Goal: Task Accomplishment & Management: Use online tool/utility

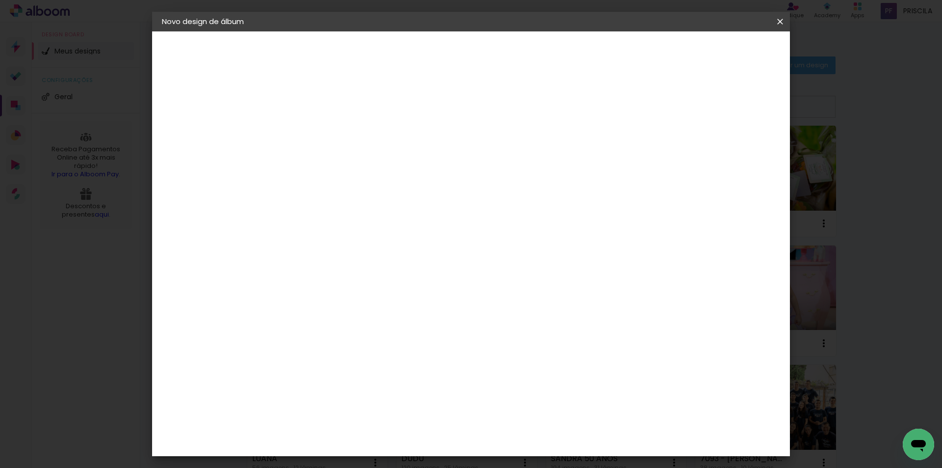
type input "MARIA EDUARDA"
type paper-input "MARIA EDUARDA"
type input "[PERSON_NAME] 9849"
type paper-input "[PERSON_NAME] 9849"
click at [0, 0] on slot "Avançar" at bounding box center [0, 0] width 0 height 0
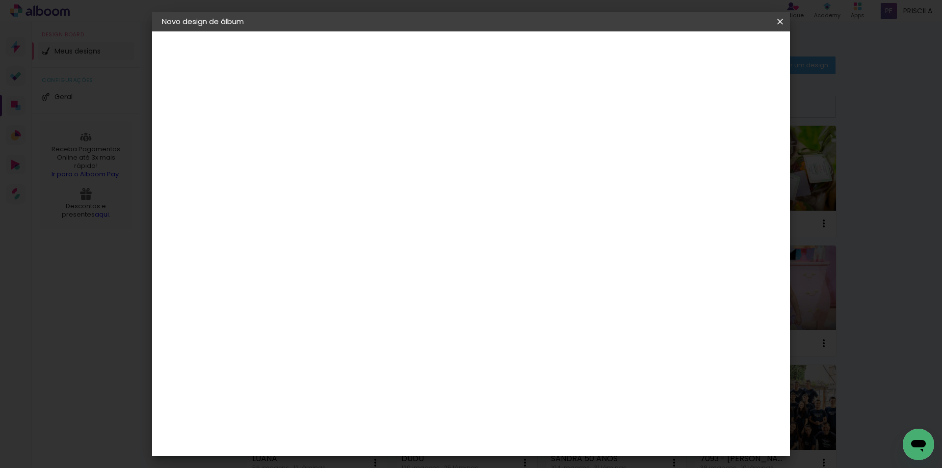
click at [365, 325] on div "AlfaFotoBook" at bounding box center [342, 329] width 52 height 8
click at [0, 0] on slot "Avançar" at bounding box center [0, 0] width 0 height 0
click at [425, 283] on span "20 × 30 cm" at bounding box center [407, 296] width 36 height 26
click at [0, 0] on slot "Avançar" at bounding box center [0, 0] width 0 height 0
click at [729, 51] on paper-button "Iniciar design" at bounding box center [697, 52] width 64 height 17
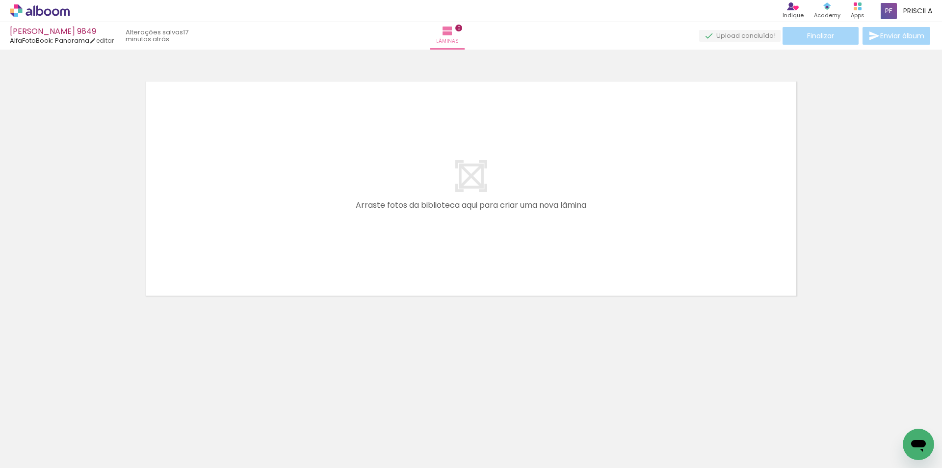
drag, startPoint x: 101, startPoint y: 434, endPoint x: 292, endPoint y: 192, distance: 307.9
click at [292, 192] on quentale-workspace at bounding box center [471, 234] width 942 height 468
click at [42, 436] on input "Todas as fotos" at bounding box center [27, 438] width 37 height 8
click at [0, 0] on slot "Não utilizadas" at bounding box center [0, 0] width 0 height 0
type input "Não utilizadas"
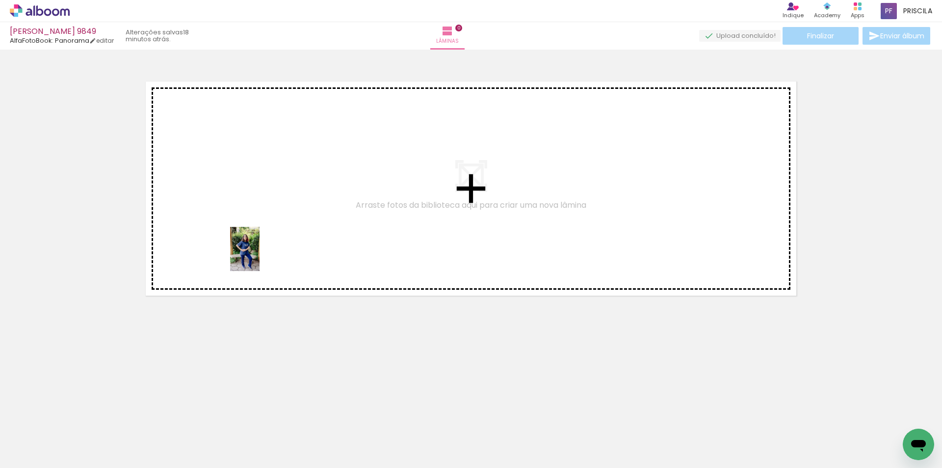
drag, startPoint x: 211, startPoint y: 327, endPoint x: 260, endPoint y: 256, distance: 85.8
click at [260, 256] on quentale-workspace at bounding box center [471, 234] width 942 height 468
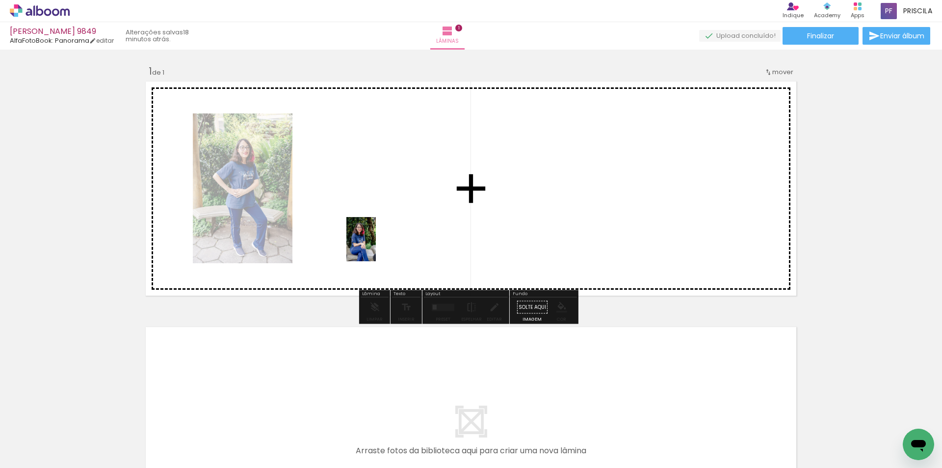
drag, startPoint x: 102, startPoint y: 440, endPoint x: 376, endPoint y: 246, distance: 336.0
click at [376, 246] on quentale-workspace at bounding box center [471, 234] width 942 height 468
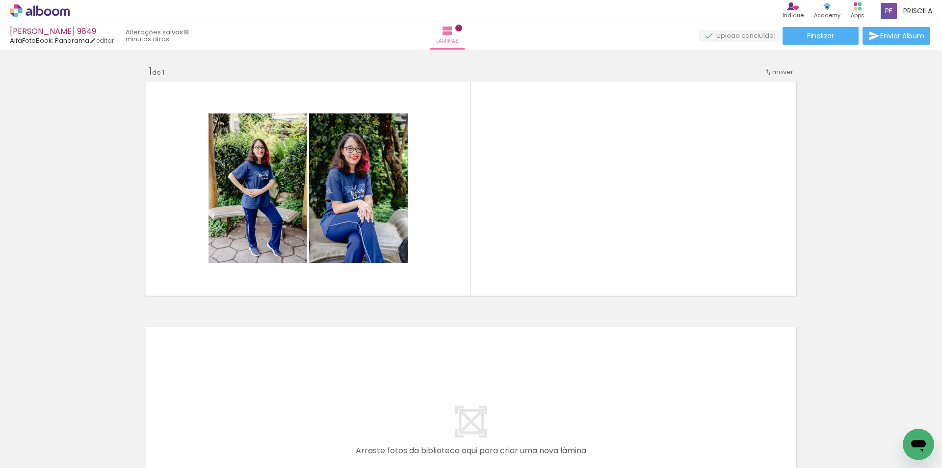
scroll to position [0, 1560]
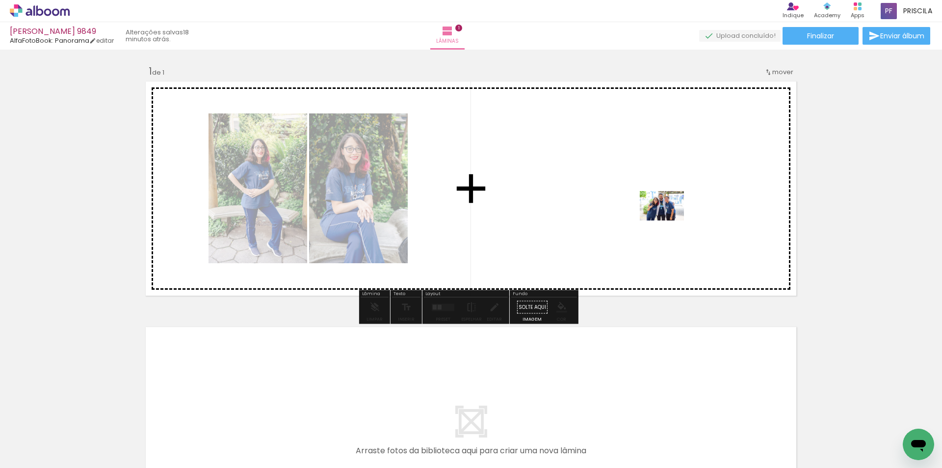
drag, startPoint x: 899, startPoint y: 427, endPoint x: 666, endPoint y: 276, distance: 278.0
click at [668, 218] on quentale-workspace at bounding box center [471, 234] width 942 height 468
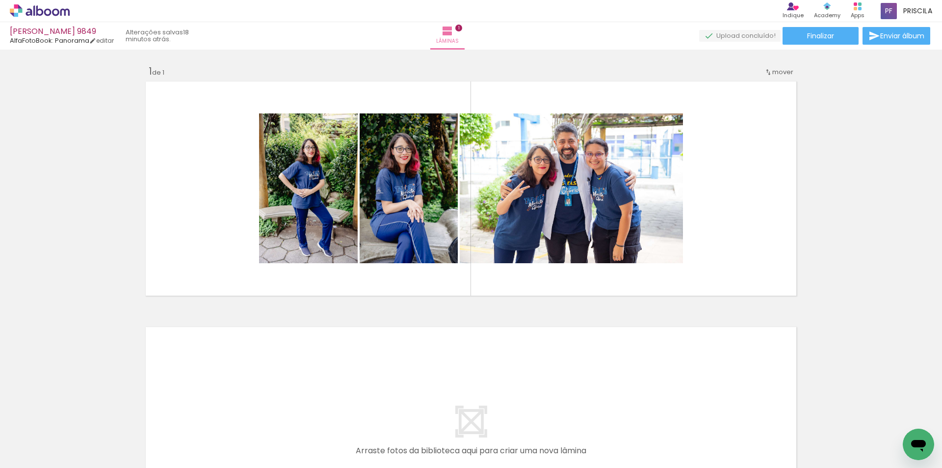
scroll to position [0, 0]
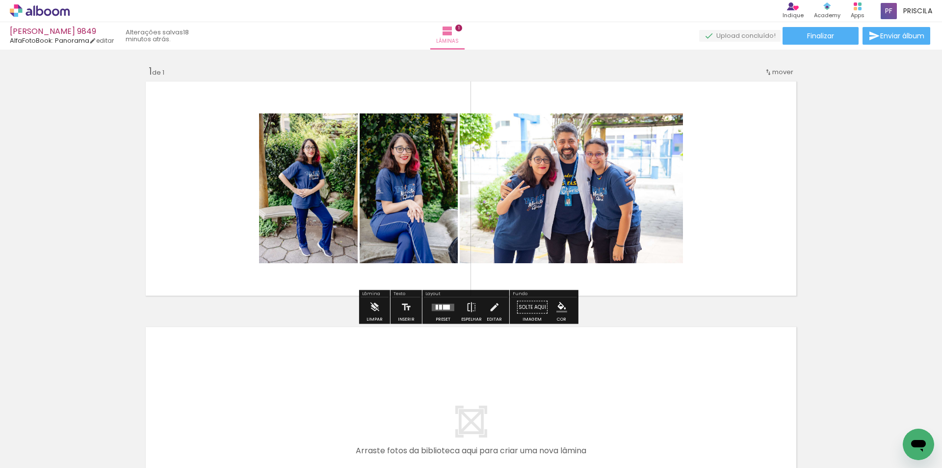
click at [442, 304] on div at bounding box center [443, 307] width 27 height 20
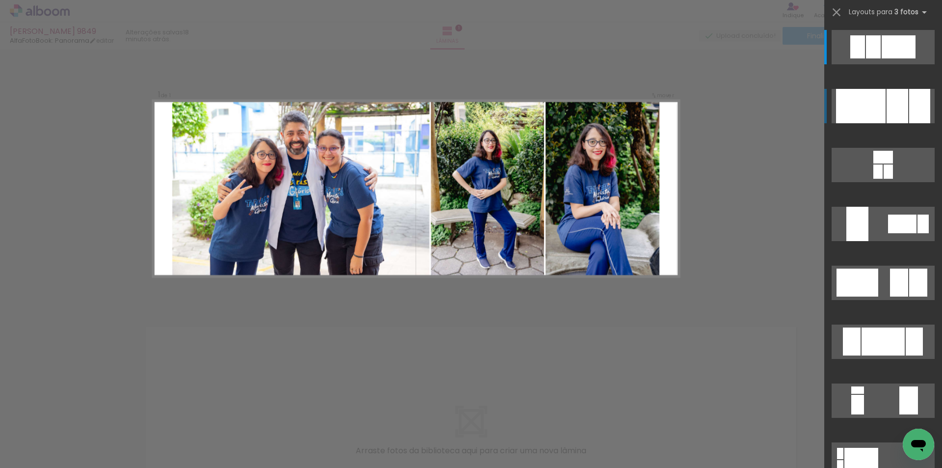
click at [910, 101] on div at bounding box center [920, 106] width 21 height 34
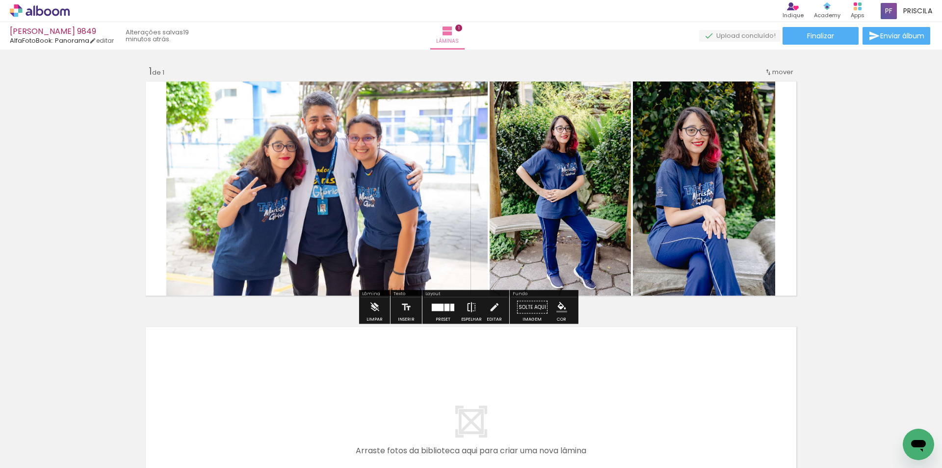
click at [471, 310] on iron-icon at bounding box center [471, 307] width 11 height 20
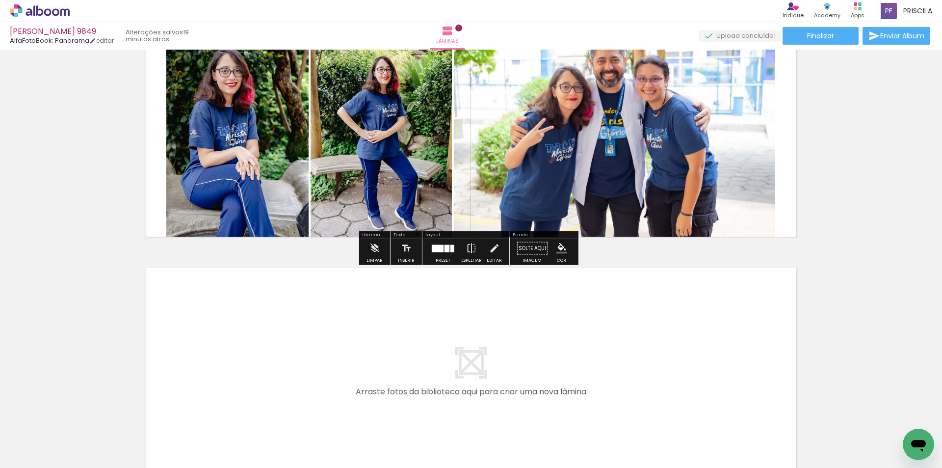
scroll to position [131, 0]
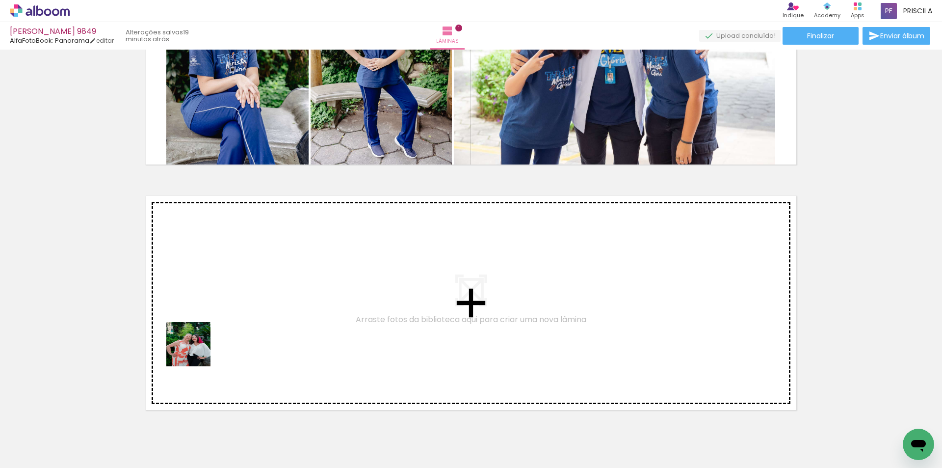
drag, startPoint x: 103, startPoint y: 441, endPoint x: 245, endPoint y: 460, distance: 143.7
click at [213, 340] on quentale-workspace at bounding box center [471, 234] width 942 height 468
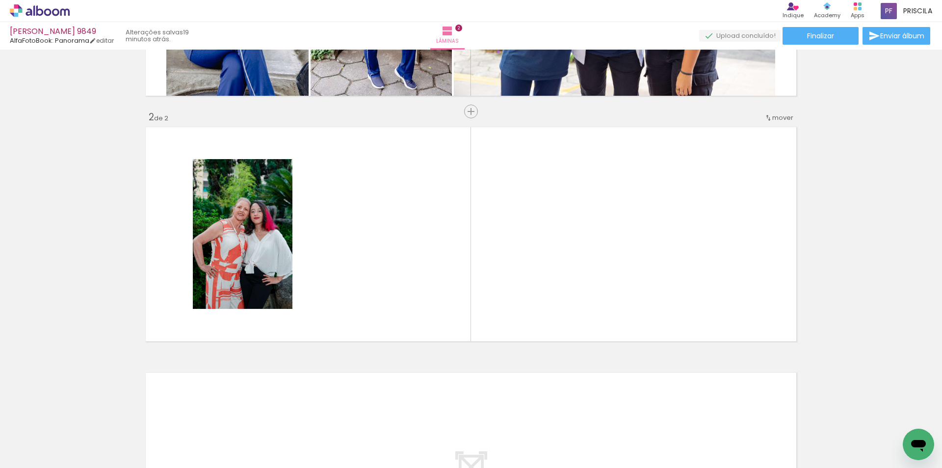
scroll to position [206, 0]
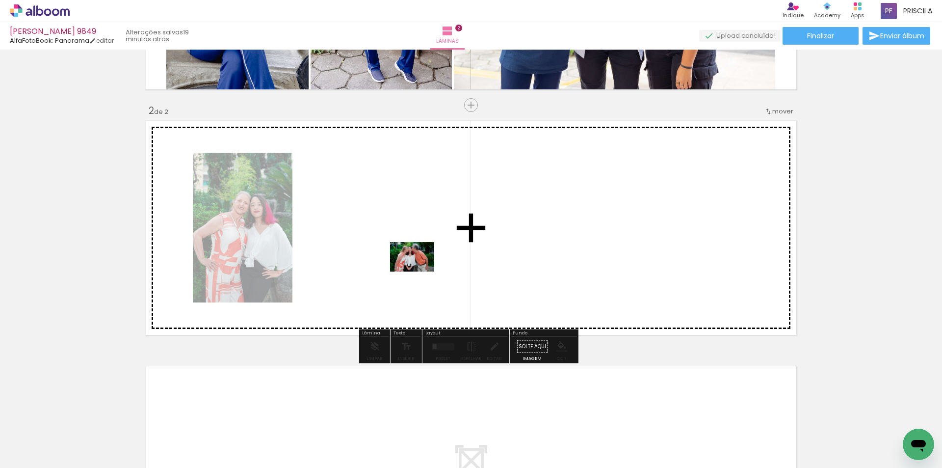
drag, startPoint x: 277, startPoint y: 397, endPoint x: 420, endPoint y: 271, distance: 189.9
click at [420, 271] on quentale-workspace at bounding box center [471, 234] width 942 height 468
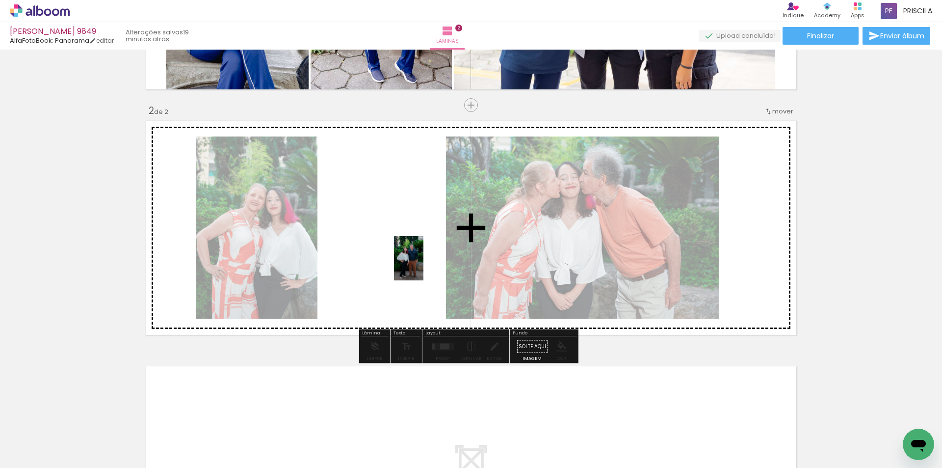
drag, startPoint x: 157, startPoint y: 437, endPoint x: 424, endPoint y: 266, distance: 316.8
click at [424, 266] on quentale-workspace at bounding box center [471, 234] width 942 height 468
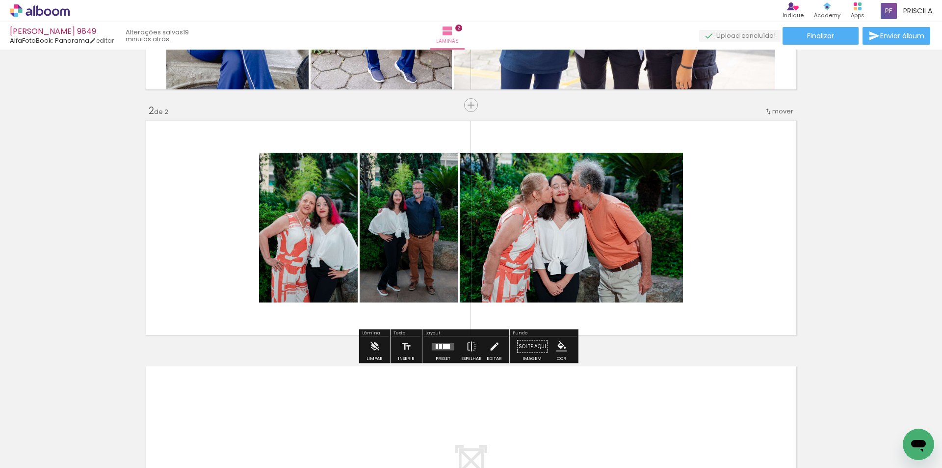
click at [440, 345] on div at bounding box center [440, 346] width 3 height 5
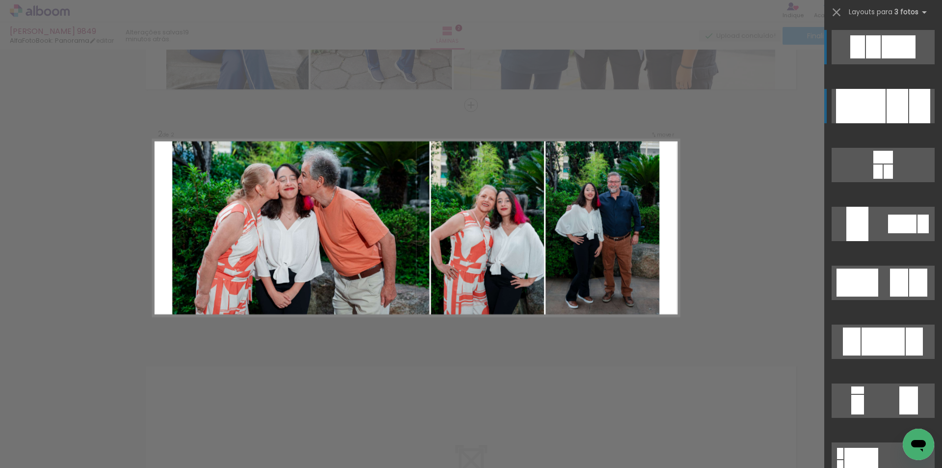
click at [910, 110] on div at bounding box center [920, 106] width 21 height 34
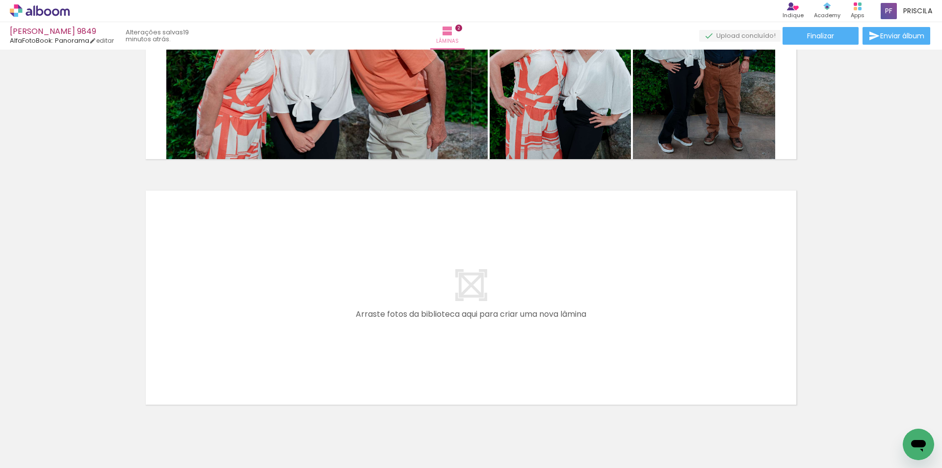
scroll to position [418, 0]
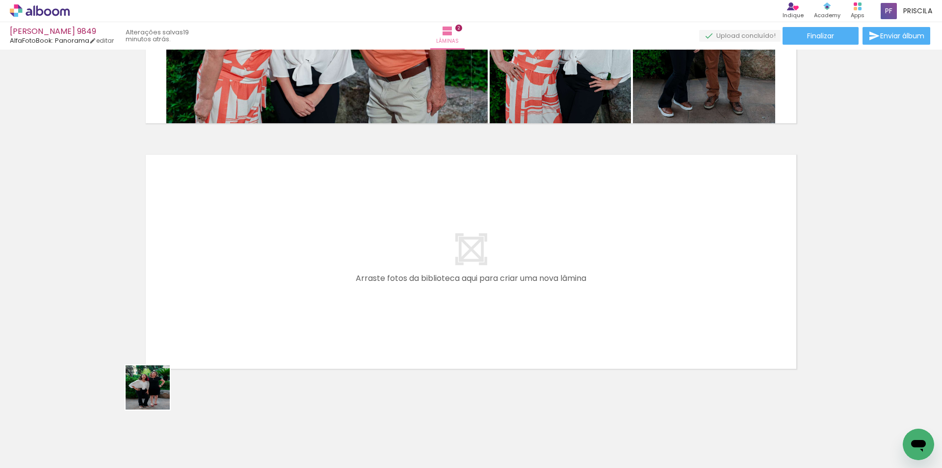
drag, startPoint x: 155, startPoint y: 395, endPoint x: 172, endPoint y: 375, distance: 26.5
click at [210, 307] on quentale-workspace at bounding box center [471, 234] width 942 height 468
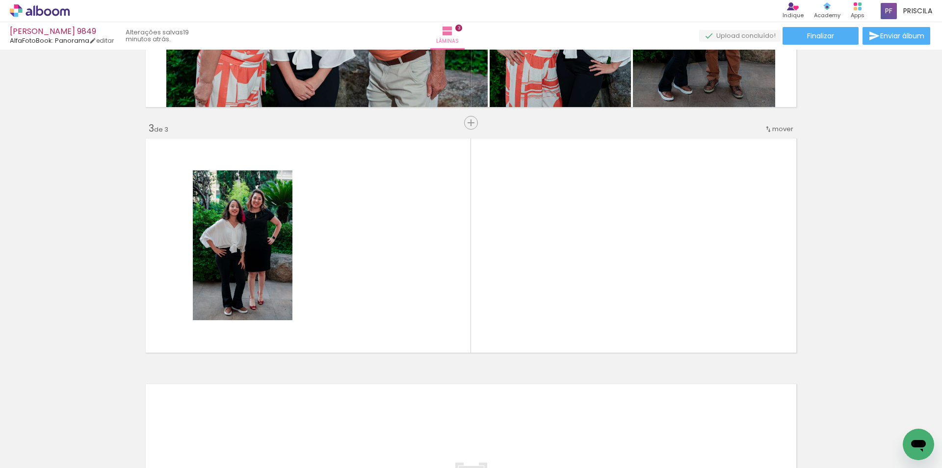
scroll to position [452, 0]
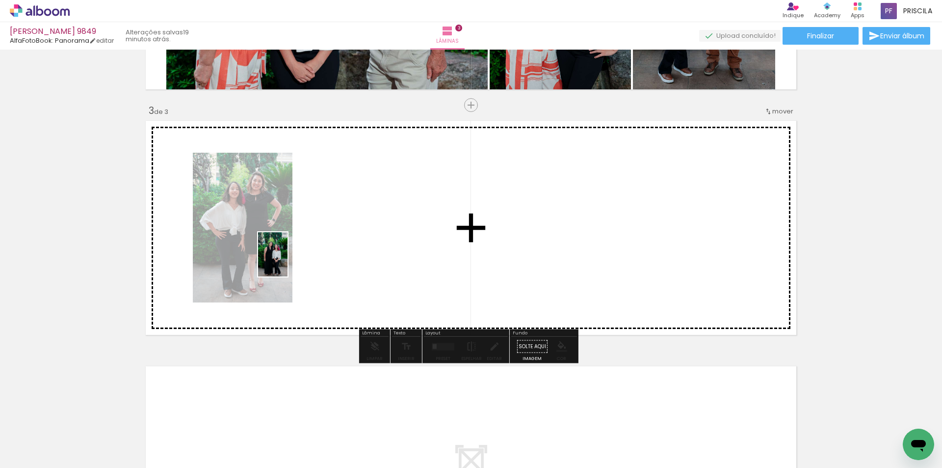
drag, startPoint x: 106, startPoint y: 433, endPoint x: 288, endPoint y: 262, distance: 250.0
click at [288, 262] on quentale-workspace at bounding box center [471, 234] width 942 height 468
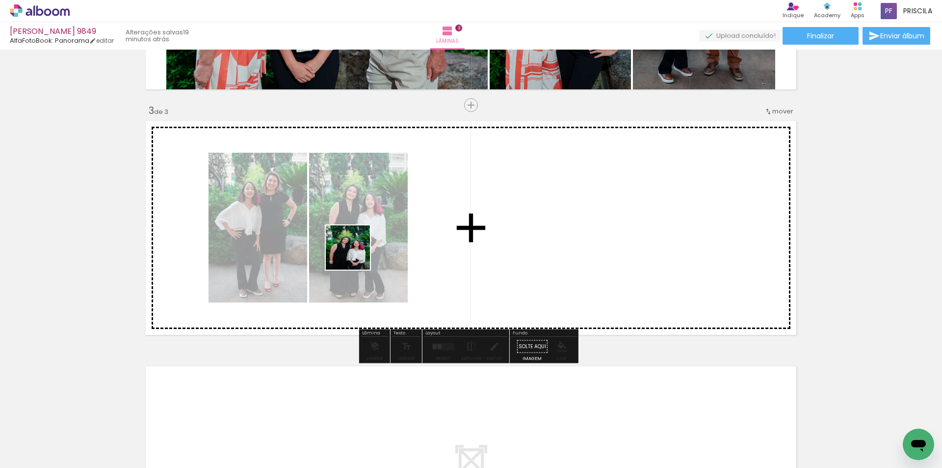
drag, startPoint x: 107, startPoint y: 426, endPoint x: 359, endPoint y: 252, distance: 305.9
click at [359, 252] on quentale-workspace at bounding box center [471, 234] width 942 height 468
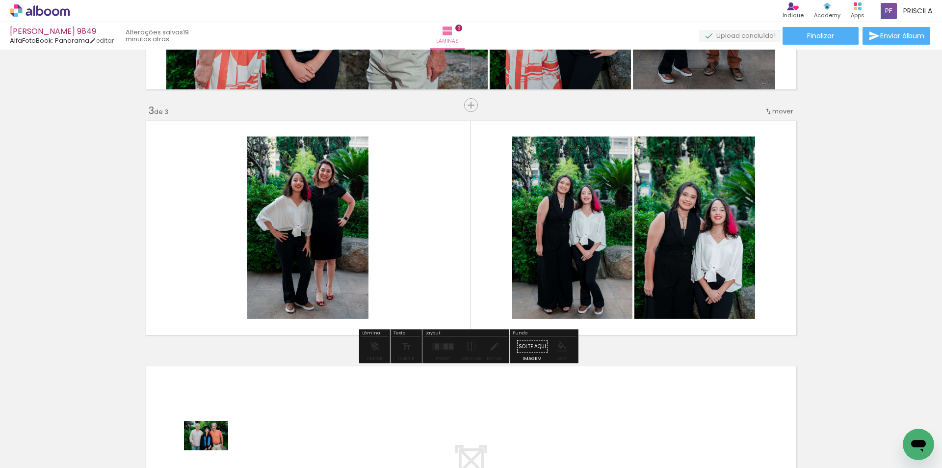
drag, startPoint x: 206, startPoint y: 440, endPoint x: 214, endPoint y: 450, distance: 13.0
click at [214, 450] on div at bounding box center [208, 435] width 49 height 32
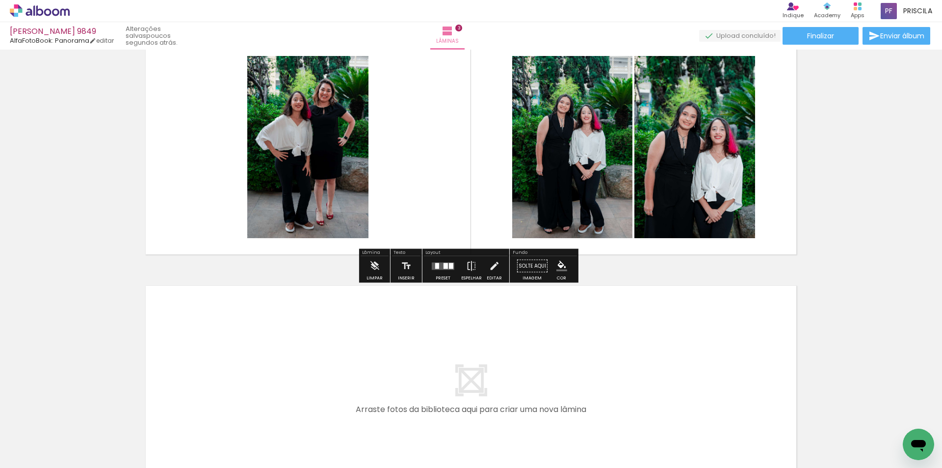
scroll to position [663, 0]
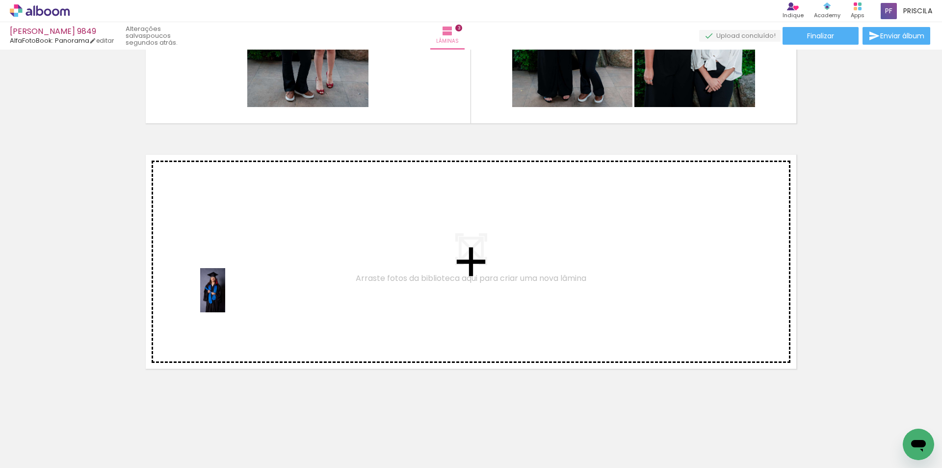
drag, startPoint x: 120, startPoint y: 421, endPoint x: 230, endPoint y: 297, distance: 164.8
click at [230, 297] on quentale-workspace at bounding box center [471, 234] width 942 height 468
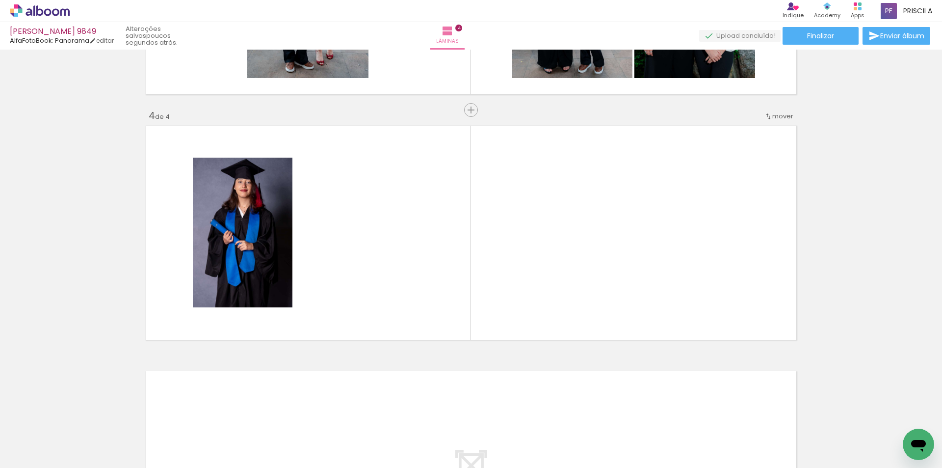
scroll to position [697, 0]
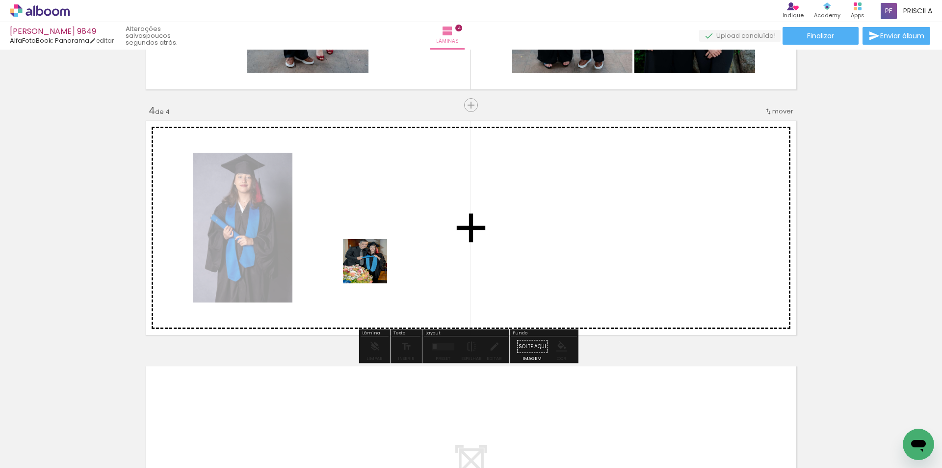
drag, startPoint x: 287, startPoint y: 406, endPoint x: 323, endPoint y: 375, distance: 47.4
click at [374, 265] on quentale-workspace at bounding box center [471, 234] width 942 height 468
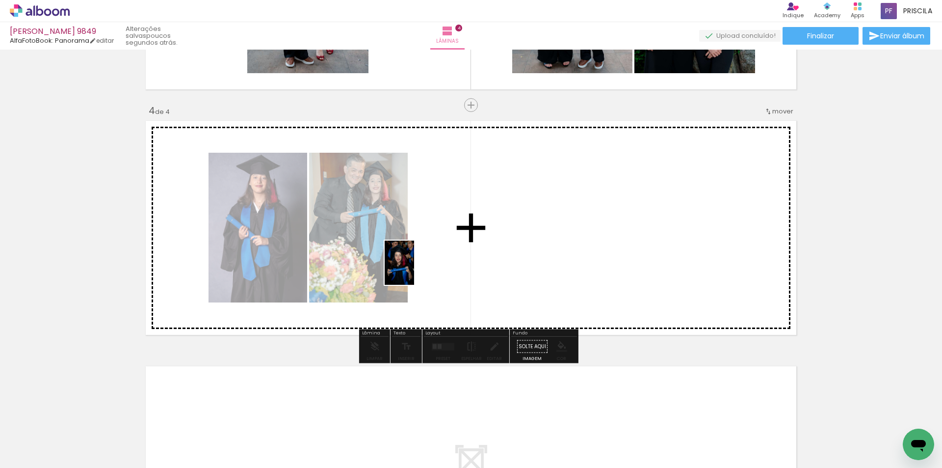
drag, startPoint x: 332, startPoint y: 361, endPoint x: 414, endPoint y: 270, distance: 122.7
click at [414, 270] on quentale-workspace at bounding box center [471, 234] width 942 height 468
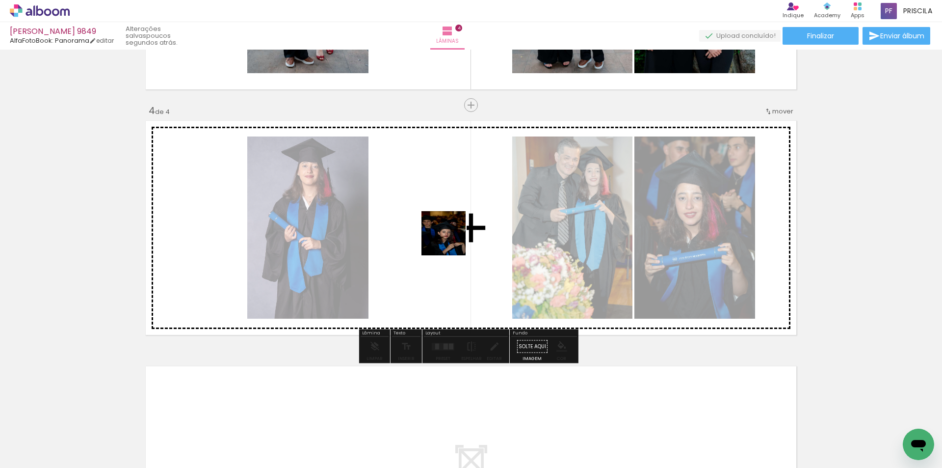
drag, startPoint x: 221, startPoint y: 435, endPoint x: 459, endPoint y: 223, distance: 318.1
click at [459, 223] on quentale-workspace at bounding box center [471, 234] width 942 height 468
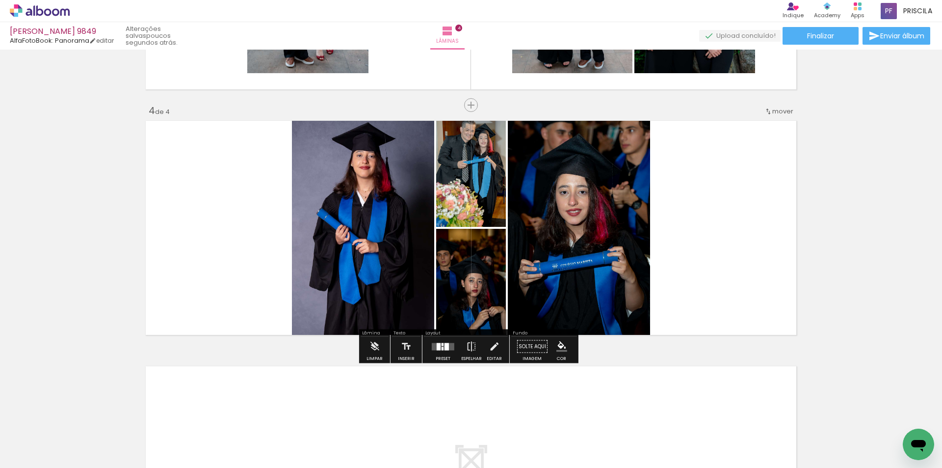
click at [445, 343] on div at bounding box center [447, 346] width 4 height 7
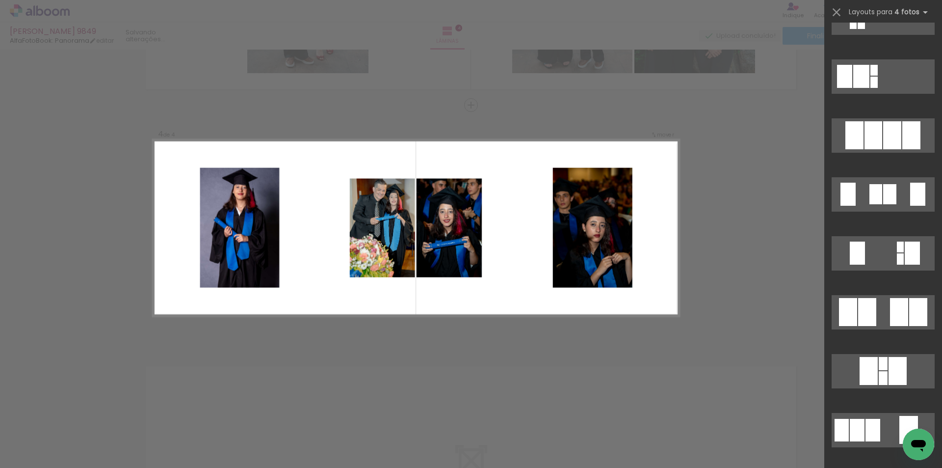
scroll to position [654, 0]
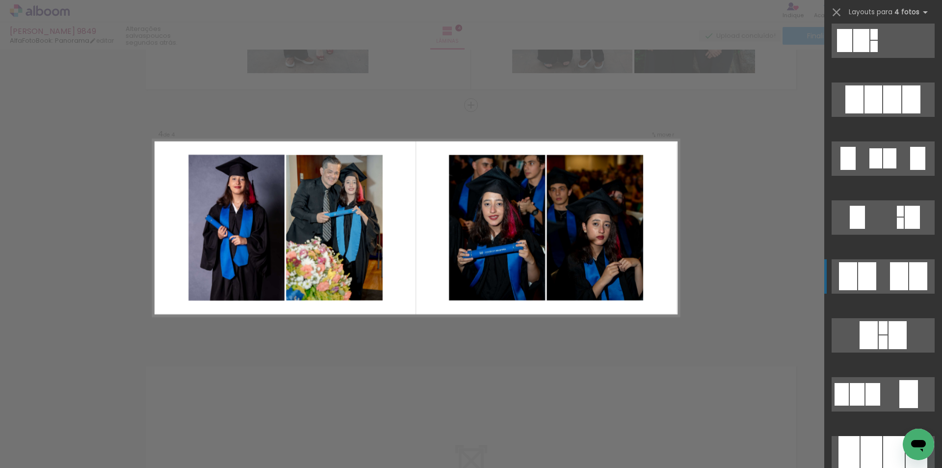
click at [891, 272] on div at bounding box center [899, 276] width 18 height 28
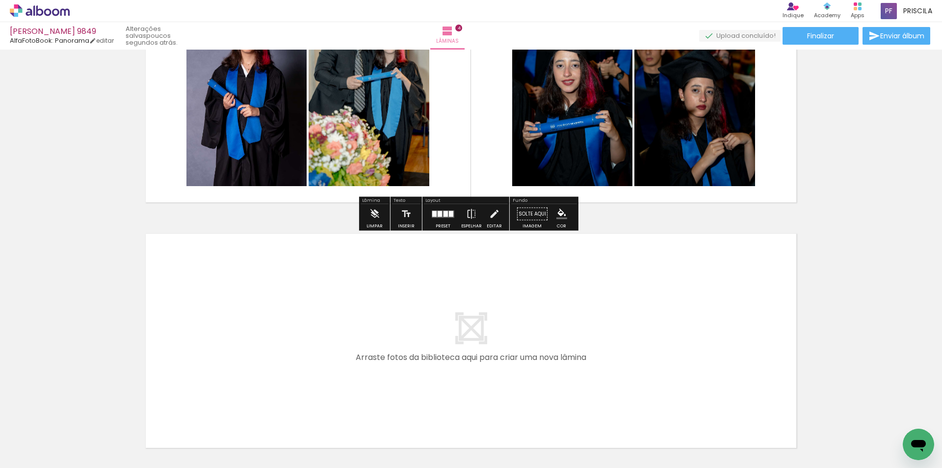
scroll to position [909, 0]
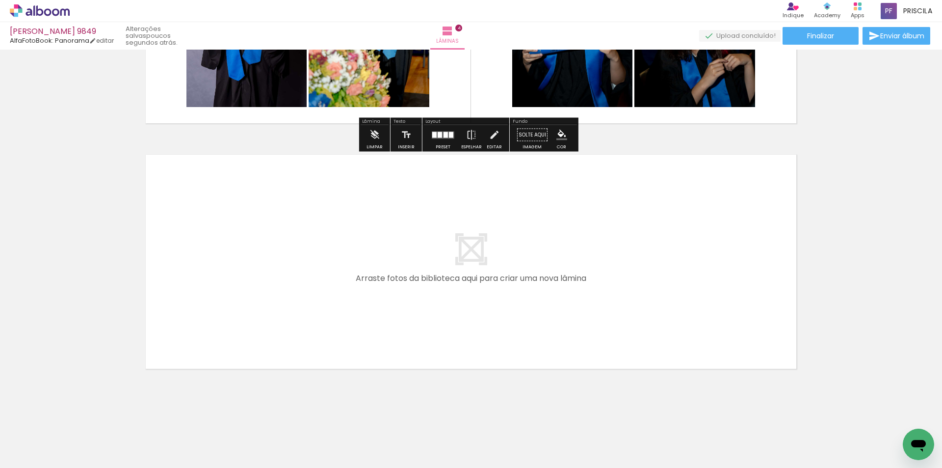
drag, startPoint x: 209, startPoint y: 429, endPoint x: 166, endPoint y: 456, distance: 50.5
click at [296, 309] on quentale-workspace at bounding box center [471, 234] width 942 height 468
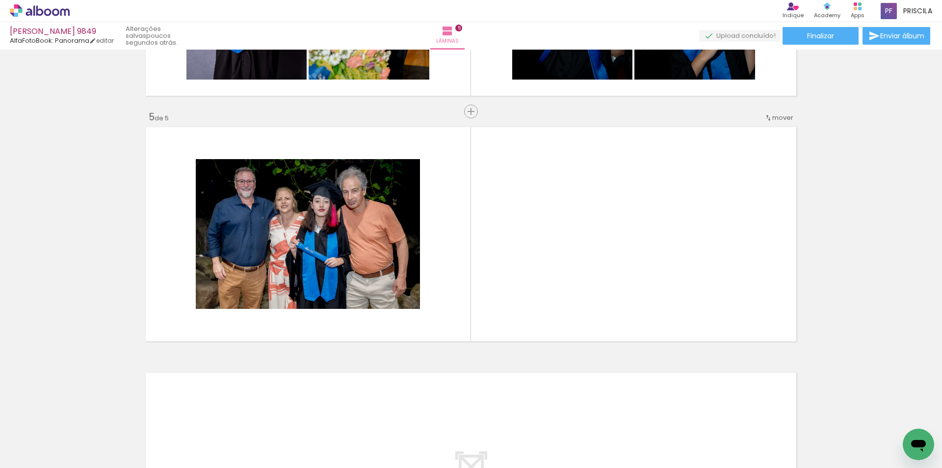
scroll to position [942, 0]
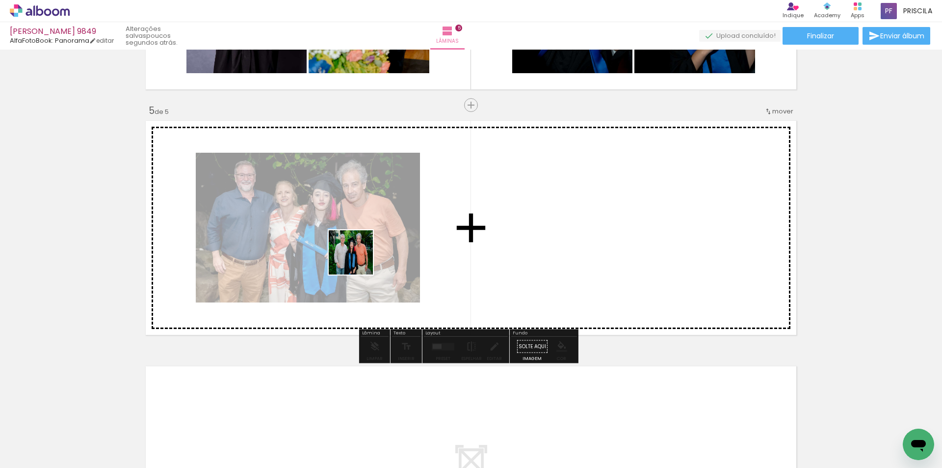
drag, startPoint x: 183, startPoint y: 410, endPoint x: 196, endPoint y: 352, distance: 60.0
click at [364, 256] on quentale-workspace at bounding box center [471, 234] width 942 height 468
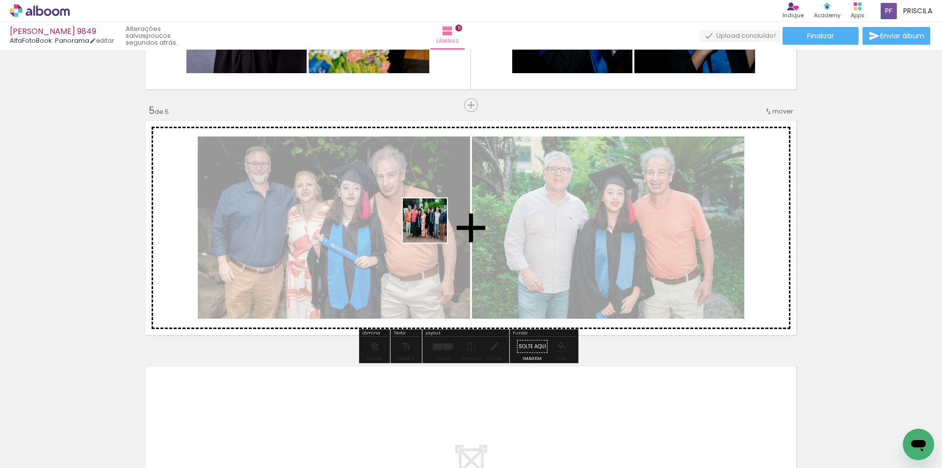
drag, startPoint x: 125, startPoint y: 415, endPoint x: 450, endPoint y: 219, distance: 379.0
click at [450, 219] on quentale-workspace at bounding box center [471, 234] width 942 height 468
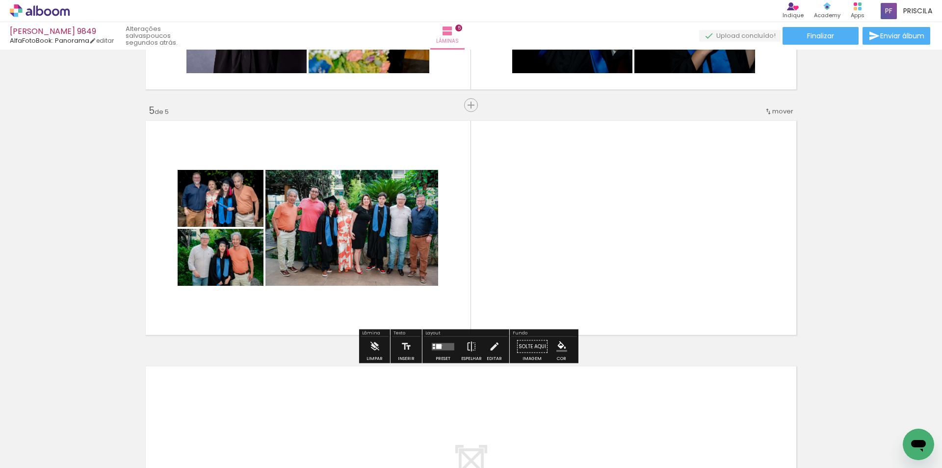
drag, startPoint x: 440, startPoint y: 345, endPoint x: 629, endPoint y: 306, distance: 193.4
click at [442, 345] on quentale-layouter at bounding box center [443, 346] width 23 height 7
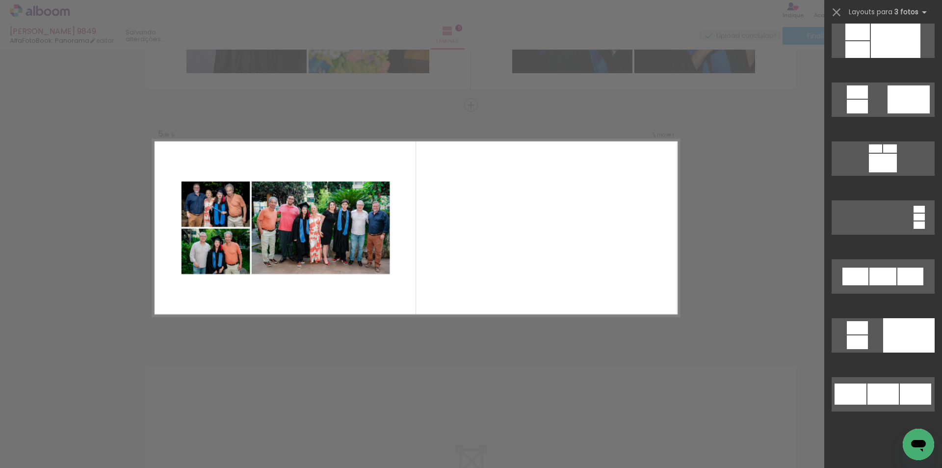
scroll to position [0, 0]
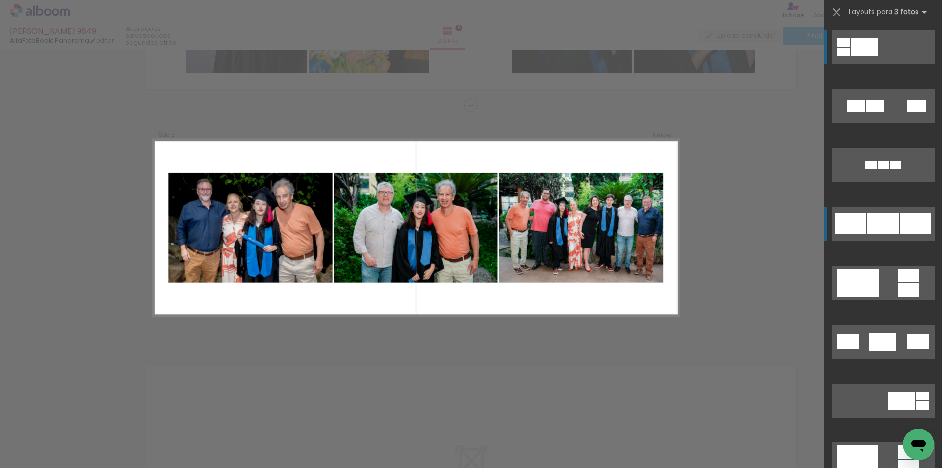
click at [916, 220] on div at bounding box center [915, 223] width 31 height 21
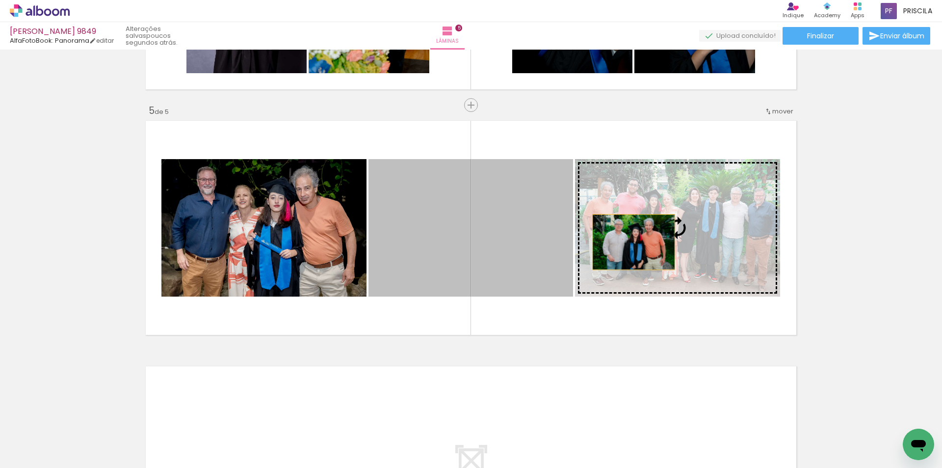
drag, startPoint x: 517, startPoint y: 241, endPoint x: 630, endPoint y: 242, distance: 112.9
click at [0, 0] on slot at bounding box center [0, 0] width 0 height 0
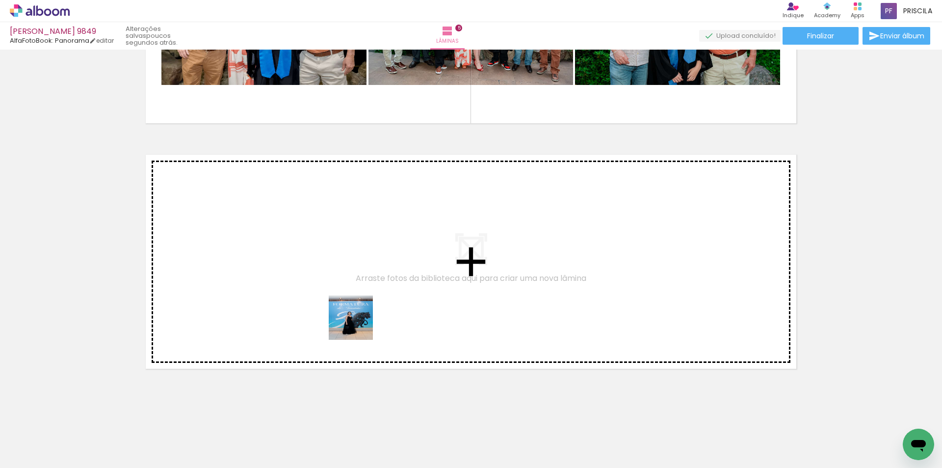
drag, startPoint x: 419, startPoint y: 412, endPoint x: 343, endPoint y: 402, distance: 76.2
click at [342, 307] on quentale-workspace at bounding box center [471, 234] width 942 height 468
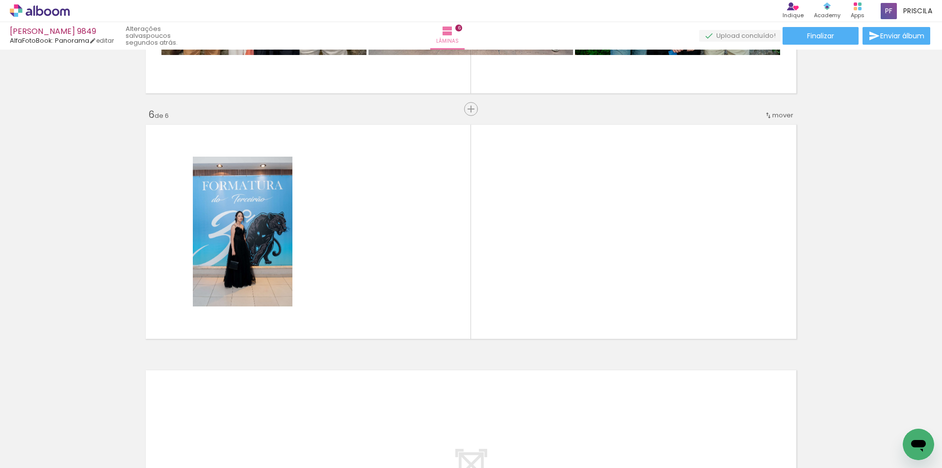
scroll to position [1188, 0]
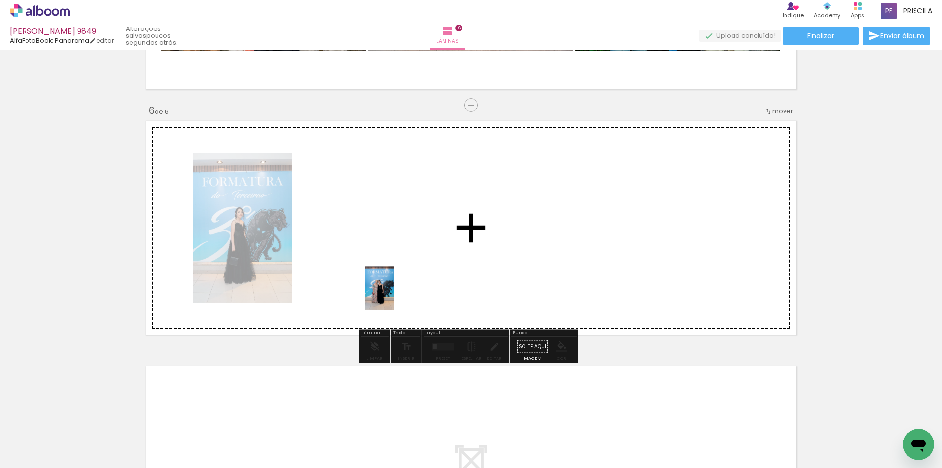
drag, startPoint x: 380, startPoint y: 439, endPoint x: 395, endPoint y: 295, distance: 145.0
click at [395, 295] on quentale-workspace at bounding box center [471, 234] width 942 height 468
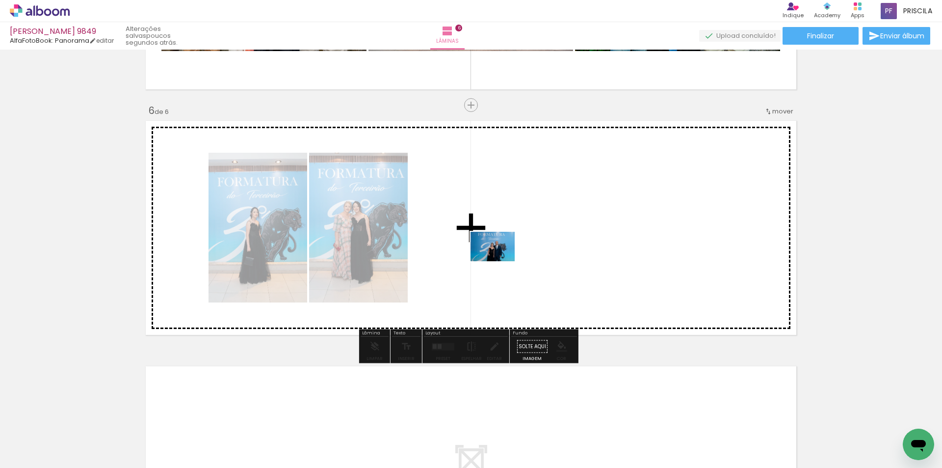
drag, startPoint x: 328, startPoint y: 440, endPoint x: 500, endPoint y: 261, distance: 248.6
click at [500, 261] on quentale-workspace at bounding box center [471, 234] width 942 height 468
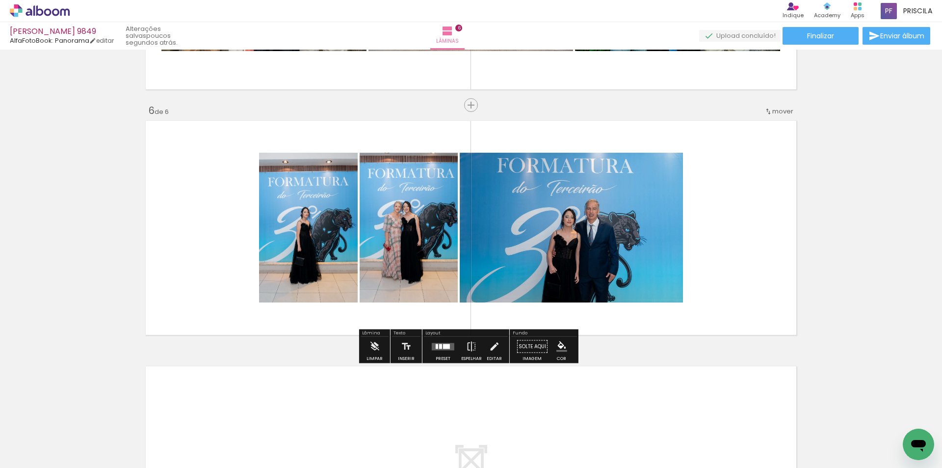
drag, startPoint x: 442, startPoint y: 346, endPoint x: 478, endPoint y: 342, distance: 36.0
click at [443, 345] on div at bounding box center [446, 346] width 7 height 5
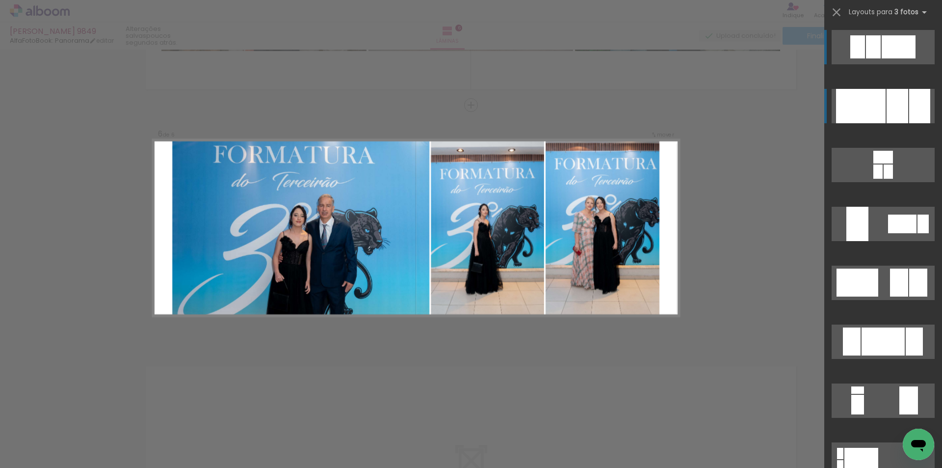
click at [913, 109] on div at bounding box center [920, 106] width 21 height 34
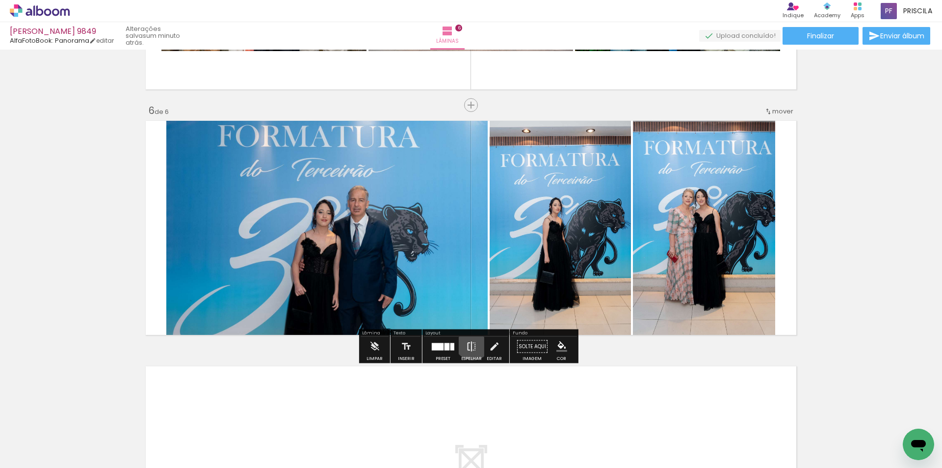
click at [471, 341] on iron-icon at bounding box center [471, 347] width 11 height 20
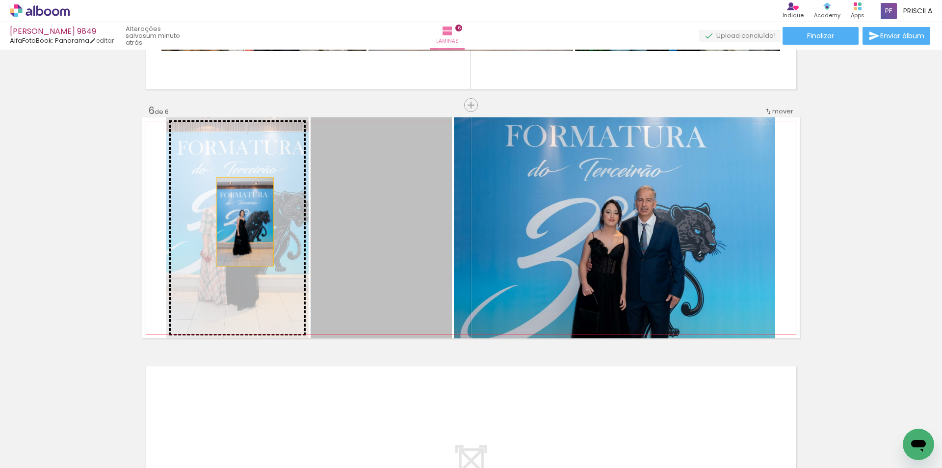
drag, startPoint x: 358, startPoint y: 241, endPoint x: 271, endPoint y: 240, distance: 87.4
click at [0, 0] on slot at bounding box center [0, 0] width 0 height 0
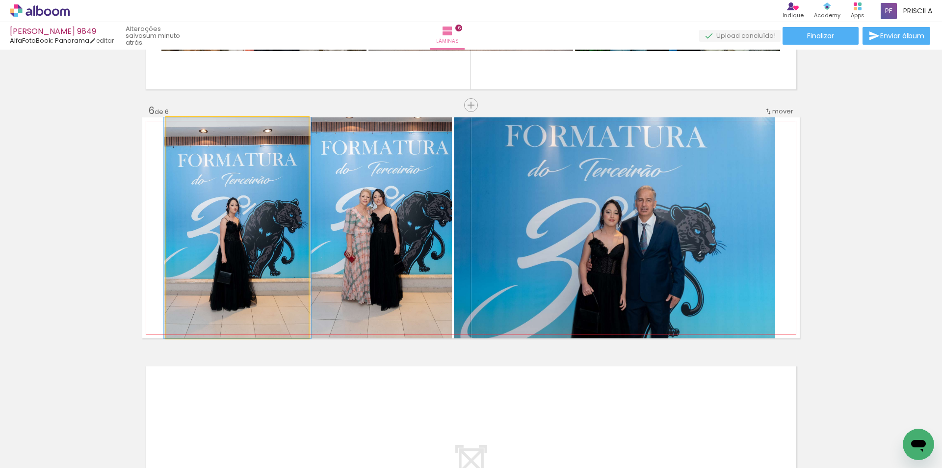
click at [250, 198] on quentale-photo at bounding box center [237, 227] width 142 height 221
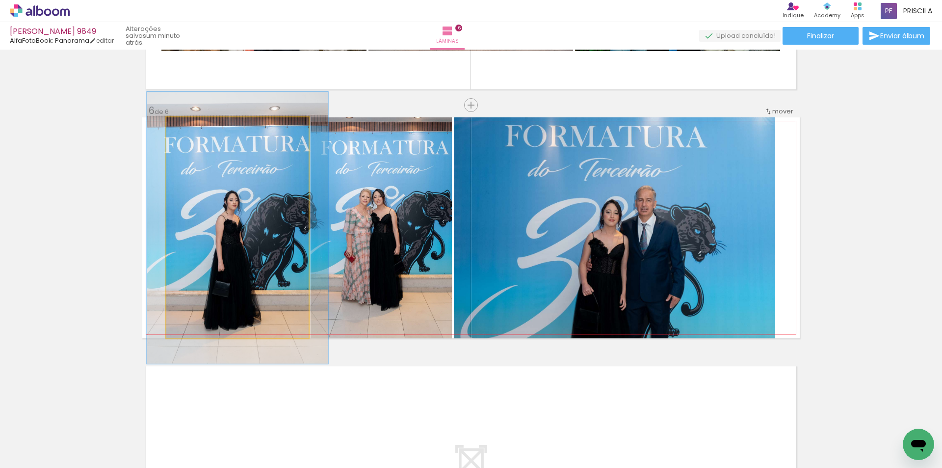
drag, startPoint x: 185, startPoint y: 124, endPoint x: 192, endPoint y: 122, distance: 8.1
type paper-slider "123"
click at [192, 122] on div at bounding box center [197, 128] width 16 height 16
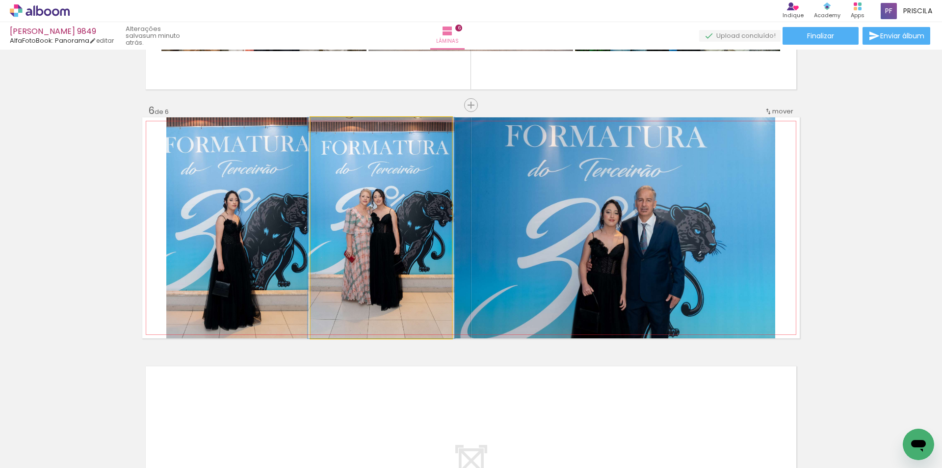
click at [366, 167] on quentale-photo at bounding box center [381, 227] width 141 height 221
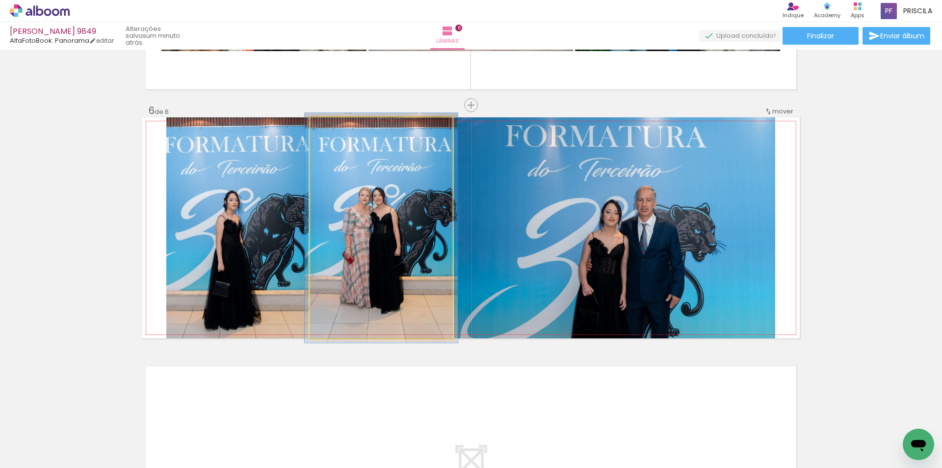
type paper-slider "104"
click at [331, 128] on div at bounding box center [335, 127] width 9 height 9
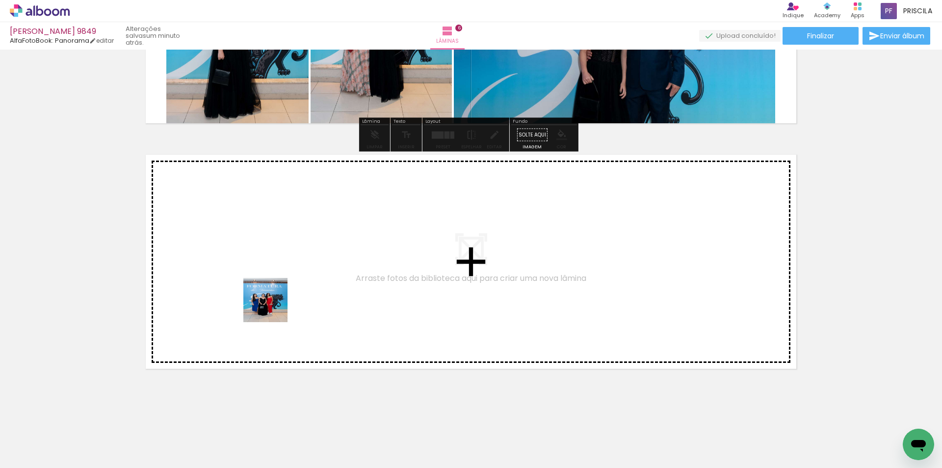
drag, startPoint x: 223, startPoint y: 445, endPoint x: 181, endPoint y: 425, distance: 46.8
click at [271, 309] on quentale-workspace at bounding box center [471, 234] width 942 height 468
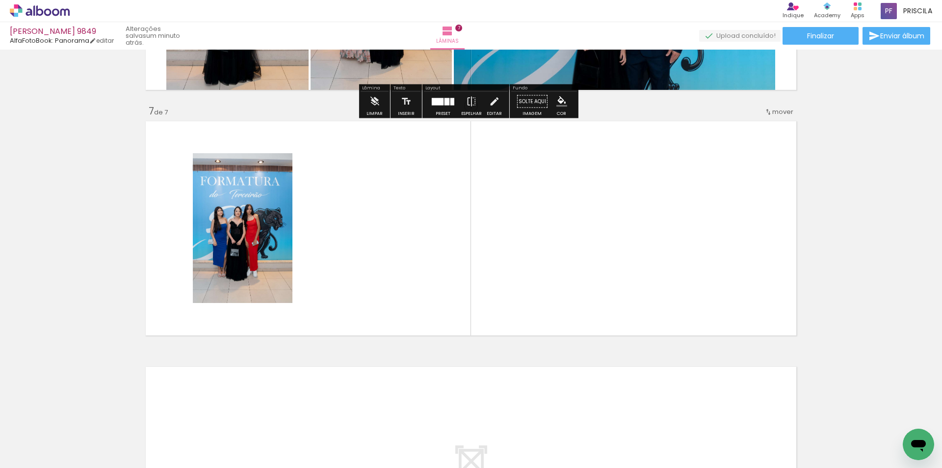
scroll to position [1433, 0]
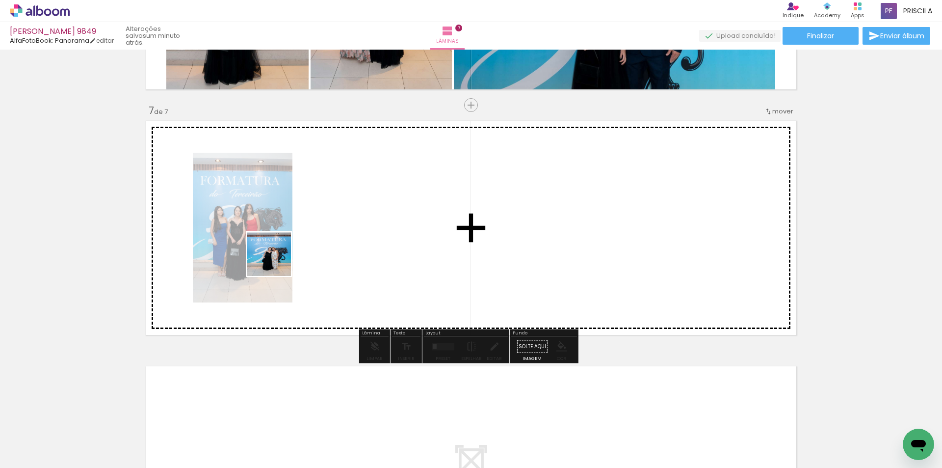
drag, startPoint x: 203, startPoint y: 377, endPoint x: 289, endPoint y: 246, distance: 157.1
click at [289, 246] on quentale-workspace at bounding box center [471, 234] width 942 height 468
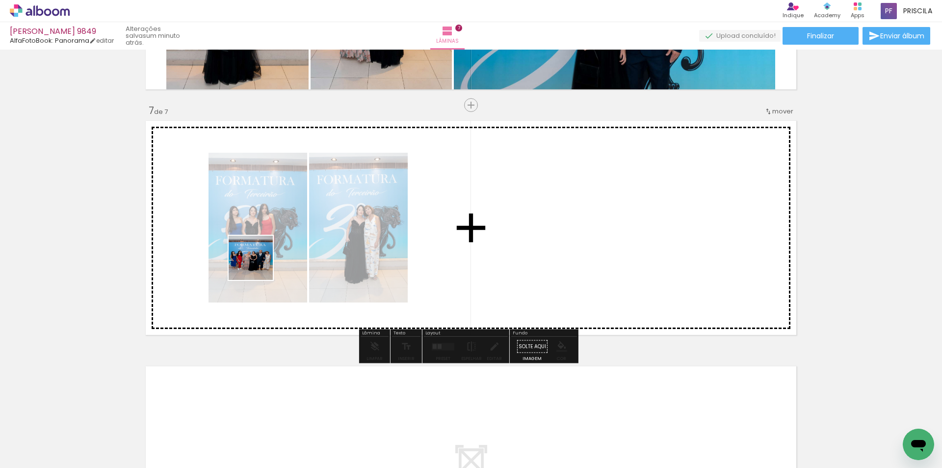
drag, startPoint x: 108, startPoint y: 434, endPoint x: 106, endPoint y: 448, distance: 14.1
click at [267, 259] on quentale-workspace at bounding box center [471, 234] width 942 height 468
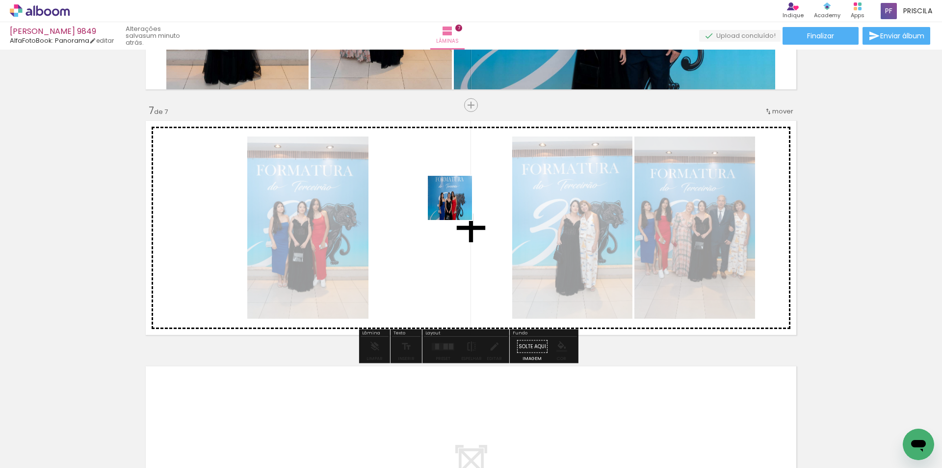
drag, startPoint x: 122, startPoint y: 423, endPoint x: 474, endPoint y: 194, distance: 420.1
click at [474, 194] on quentale-workspace at bounding box center [471, 234] width 942 height 468
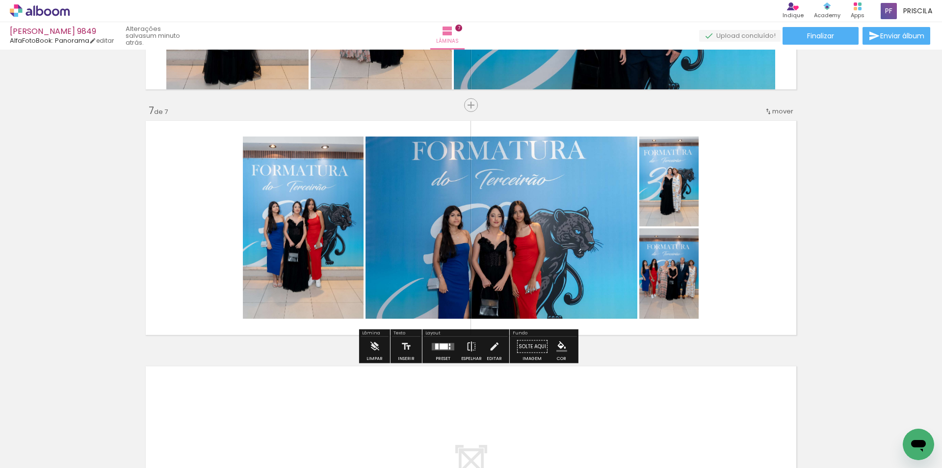
click at [444, 342] on div at bounding box center [443, 347] width 27 height 20
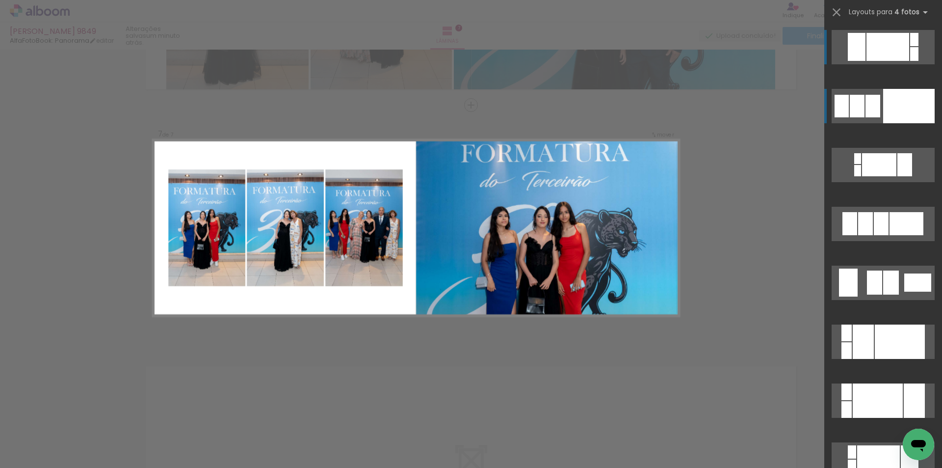
click at [908, 113] on div at bounding box center [910, 106] width 52 height 34
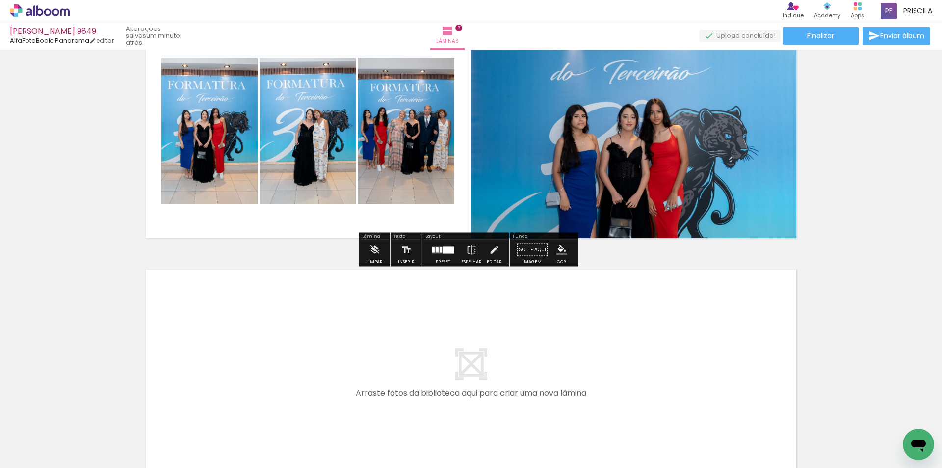
scroll to position [1564, 0]
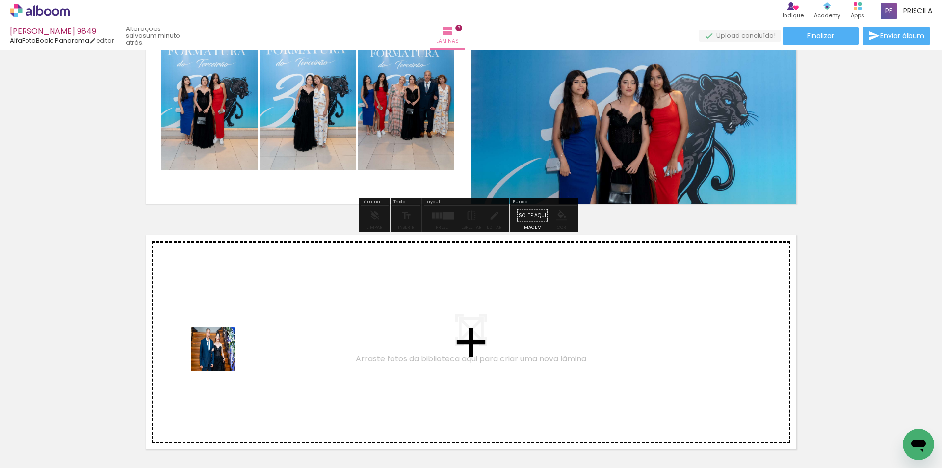
drag, startPoint x: 160, startPoint y: 433, endPoint x: 160, endPoint y: 409, distance: 23.6
click at [225, 351] on quentale-workspace at bounding box center [471, 234] width 942 height 468
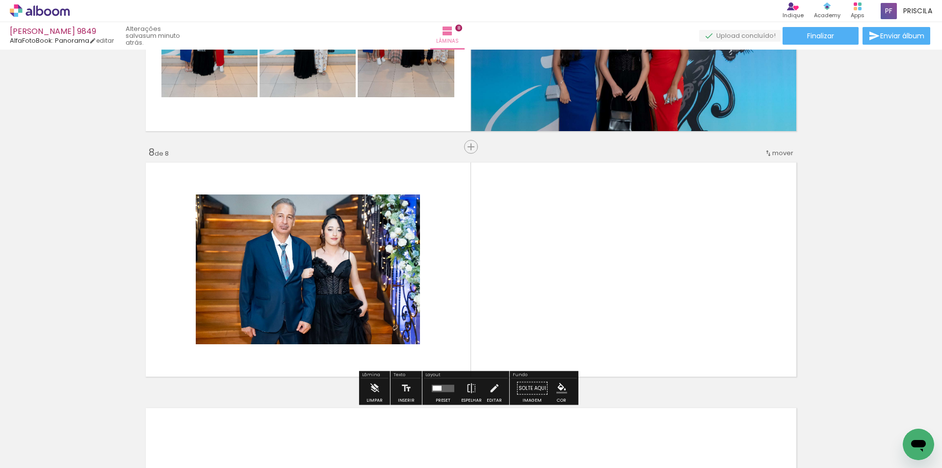
scroll to position [1679, 0]
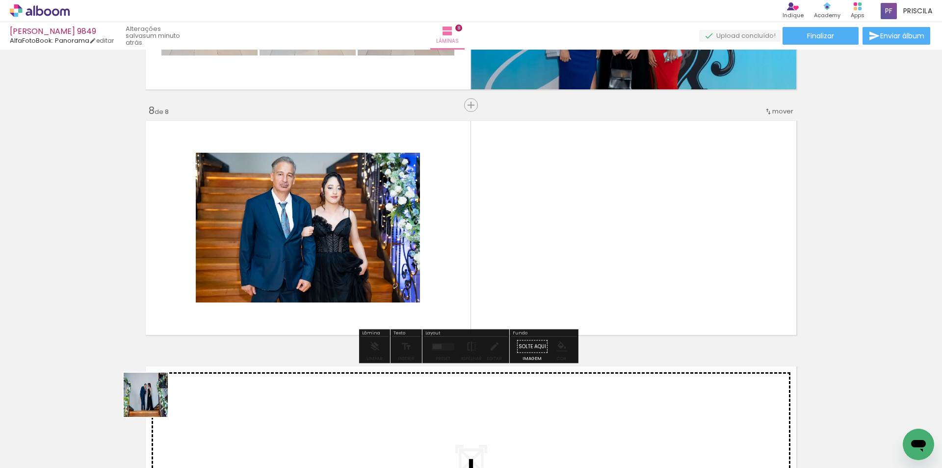
drag, startPoint x: 103, startPoint y: 438, endPoint x: 194, endPoint y: 410, distance: 95.5
click at [327, 285] on quentale-workspace at bounding box center [471, 234] width 942 height 468
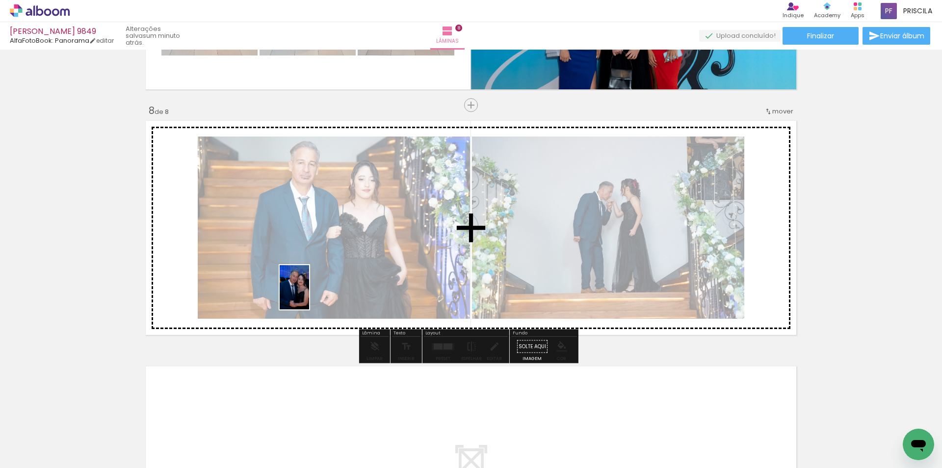
drag, startPoint x: 106, startPoint y: 432, endPoint x: 163, endPoint y: 413, distance: 60.5
click at [309, 295] on quentale-workspace at bounding box center [471, 234] width 942 height 468
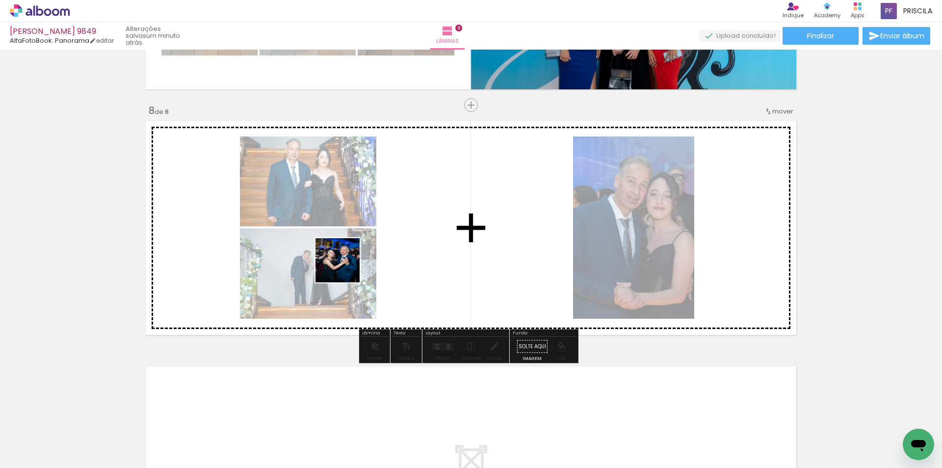
drag, startPoint x: 272, startPoint y: 316, endPoint x: 157, endPoint y: 402, distance: 143.8
click at [343, 270] on quentale-workspace at bounding box center [471, 234] width 942 height 468
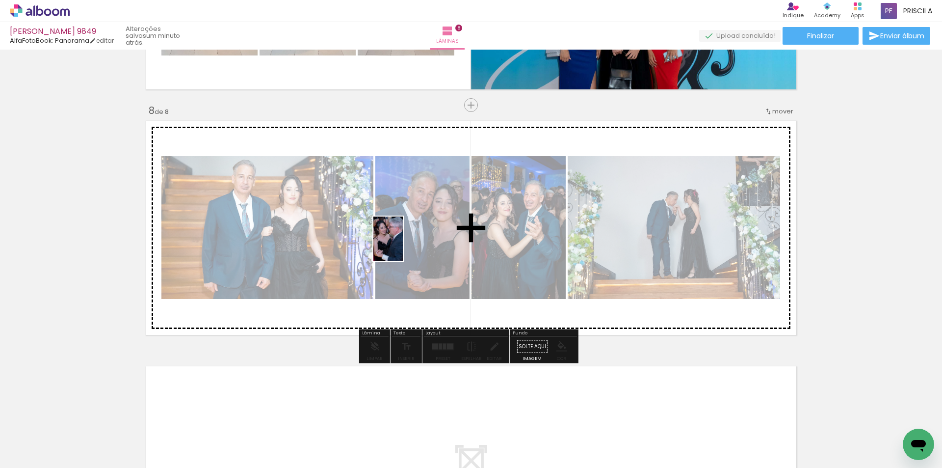
drag, startPoint x: 97, startPoint y: 436, endPoint x: 453, endPoint y: 336, distance: 369.8
click at [403, 246] on quentale-workspace at bounding box center [471, 234] width 942 height 468
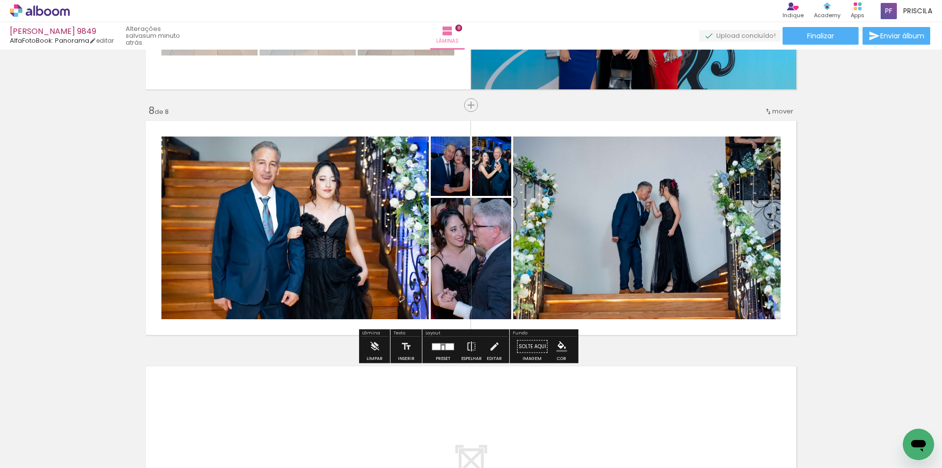
click at [446, 347] on div at bounding box center [450, 346] width 8 height 6
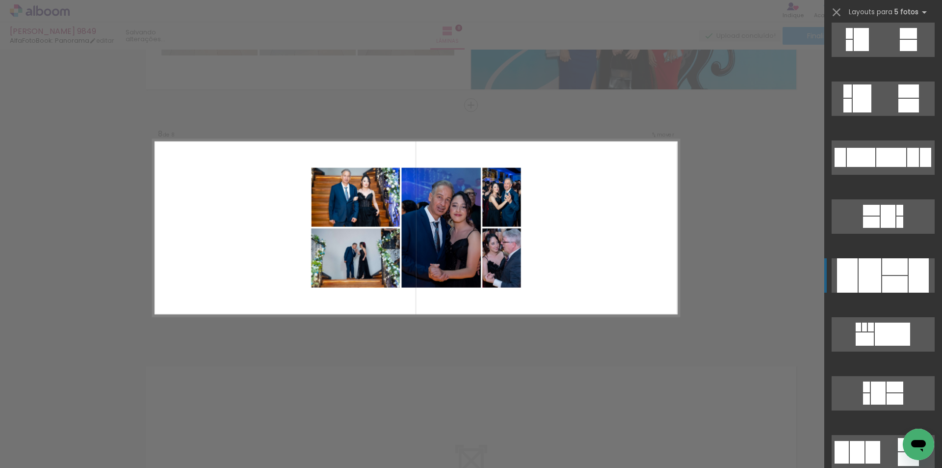
scroll to position [655, 0]
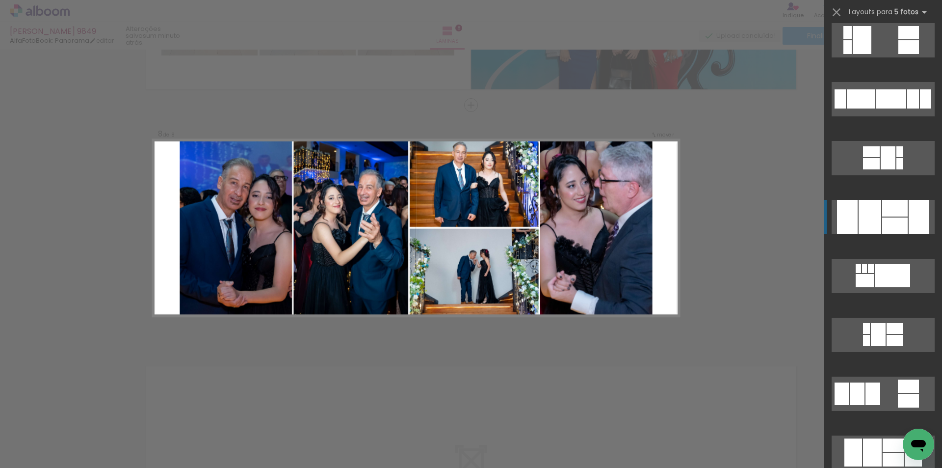
click at [899, 220] on div at bounding box center [896, 225] width 26 height 17
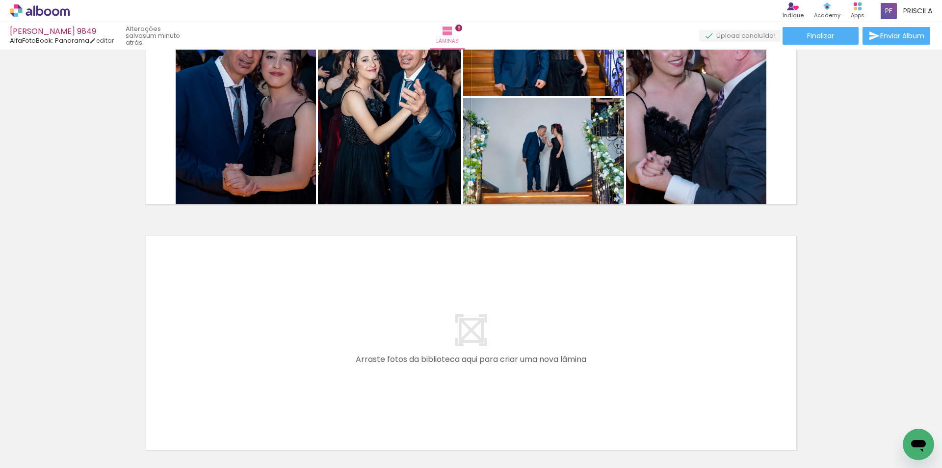
scroll to position [1679, 0]
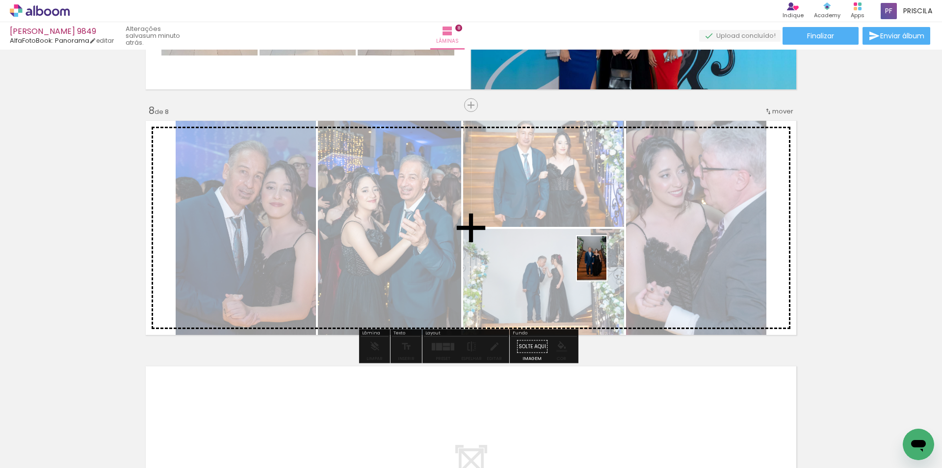
drag, startPoint x: 631, startPoint y: 431, endPoint x: 607, endPoint y: 265, distance: 168.1
click at [607, 265] on quentale-workspace at bounding box center [471, 234] width 942 height 468
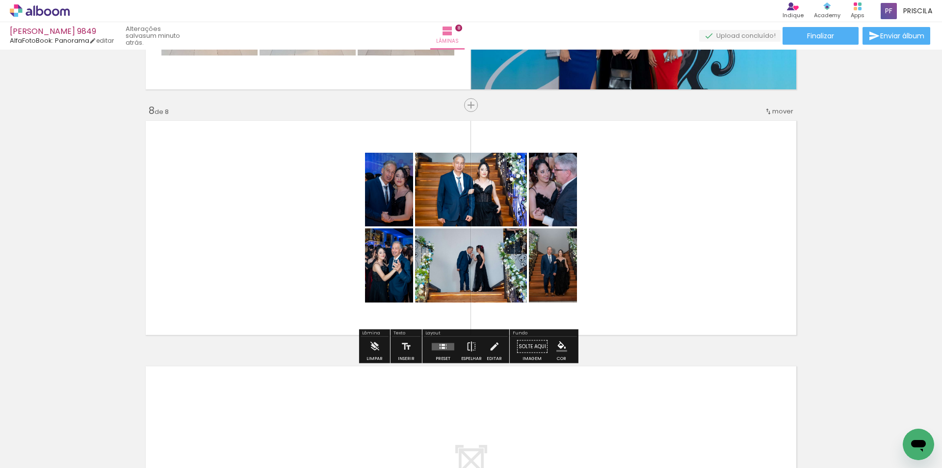
scroll to position [0, 76]
drag, startPoint x: 445, startPoint y: 343, endPoint x: 861, endPoint y: 163, distance: 453.8
click at [446, 341] on div at bounding box center [443, 347] width 27 height 20
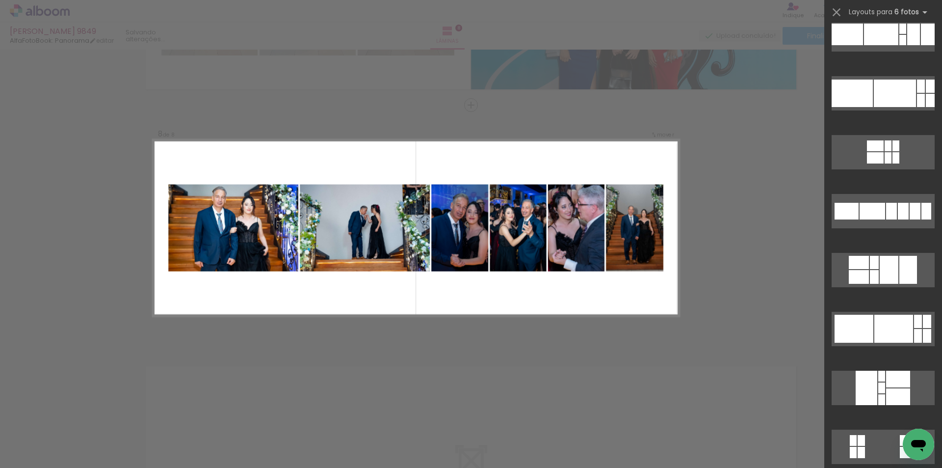
scroll to position [0, 0]
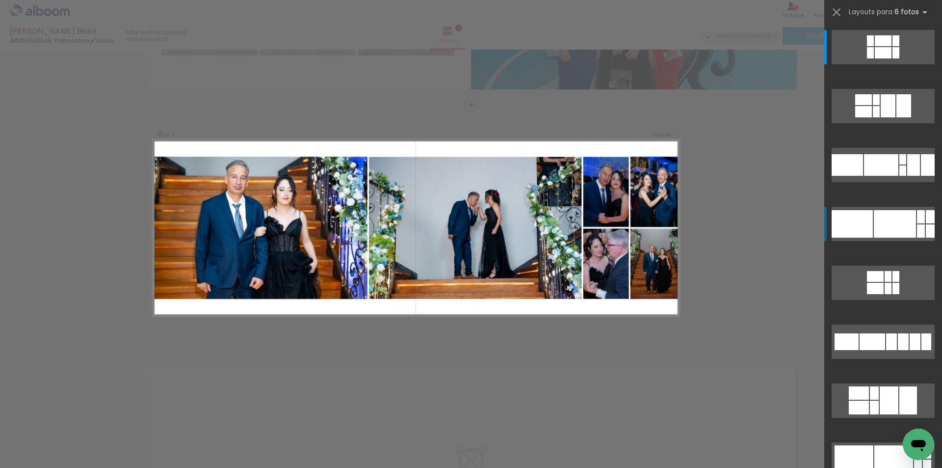
drag, startPoint x: 875, startPoint y: 260, endPoint x: 885, endPoint y: 240, distance: 22.4
click at [0, 0] on slot at bounding box center [0, 0] width 0 height 0
click at [895, 224] on div at bounding box center [895, 223] width 42 height 27
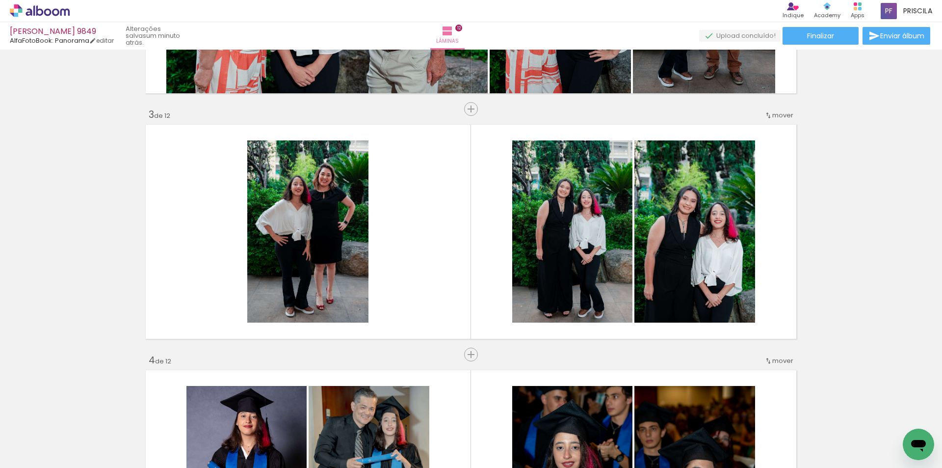
scroll to position [843, 0]
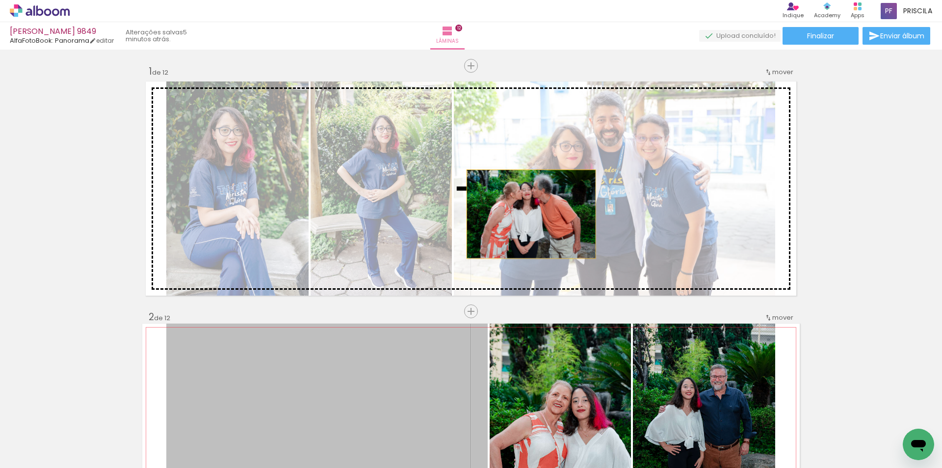
drag, startPoint x: 415, startPoint y: 370, endPoint x: 533, endPoint y: 210, distance: 198.7
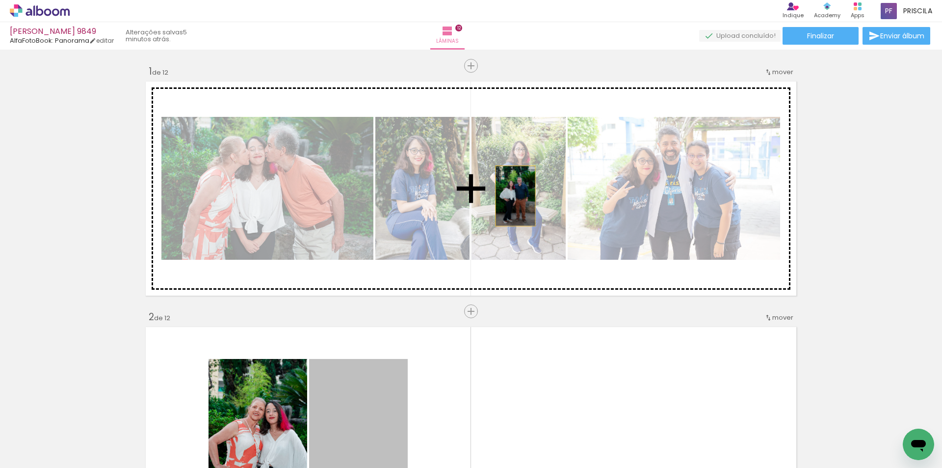
drag, startPoint x: 367, startPoint y: 393, endPoint x: 512, endPoint y: 196, distance: 244.6
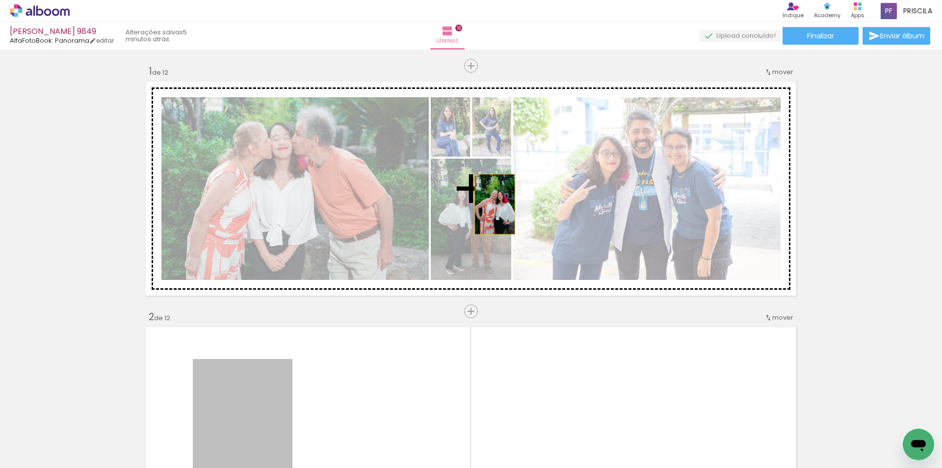
drag, startPoint x: 268, startPoint y: 395, endPoint x: 470, endPoint y: 310, distance: 218.6
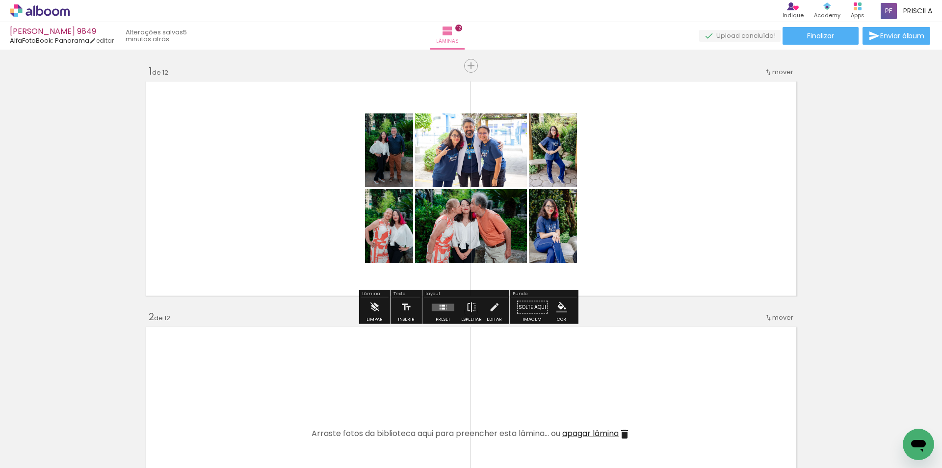
click at [442, 305] on div at bounding box center [443, 305] width 3 height 2
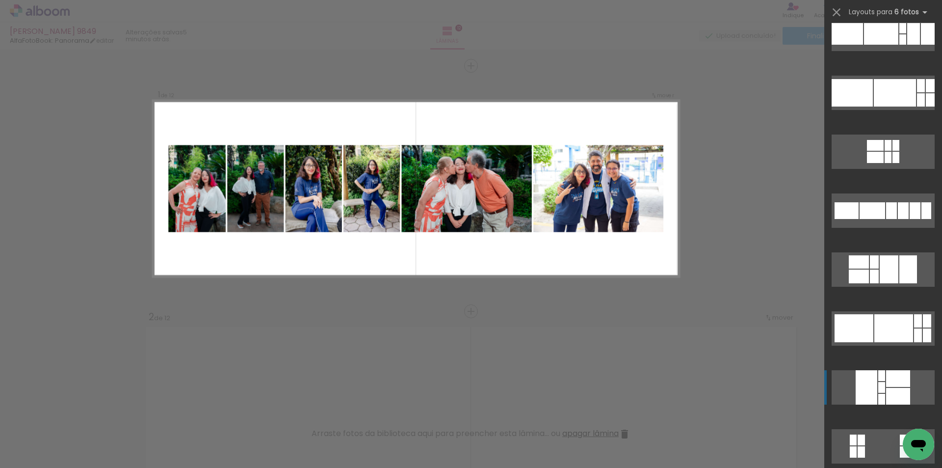
scroll to position [244, 0]
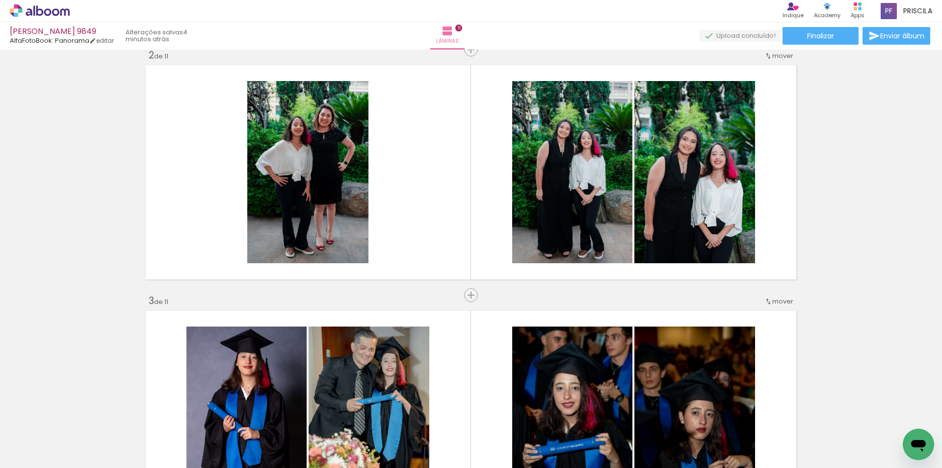
scroll to position [2618, 0]
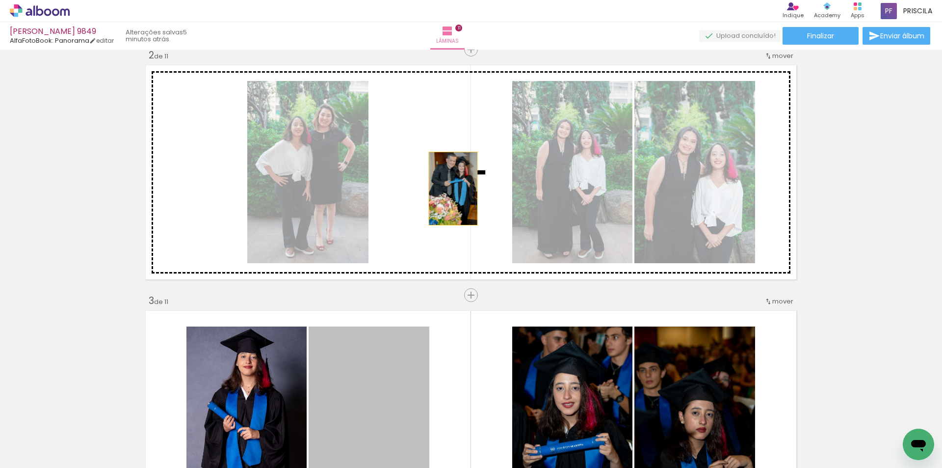
drag, startPoint x: 372, startPoint y: 370, endPoint x: 298, endPoint y: 336, distance: 81.5
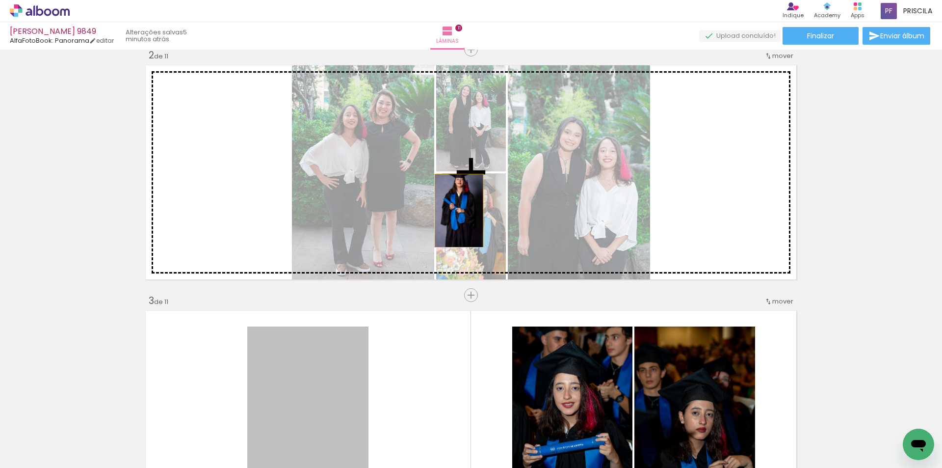
drag, startPoint x: 319, startPoint y: 379, endPoint x: 497, endPoint y: 364, distance: 178.8
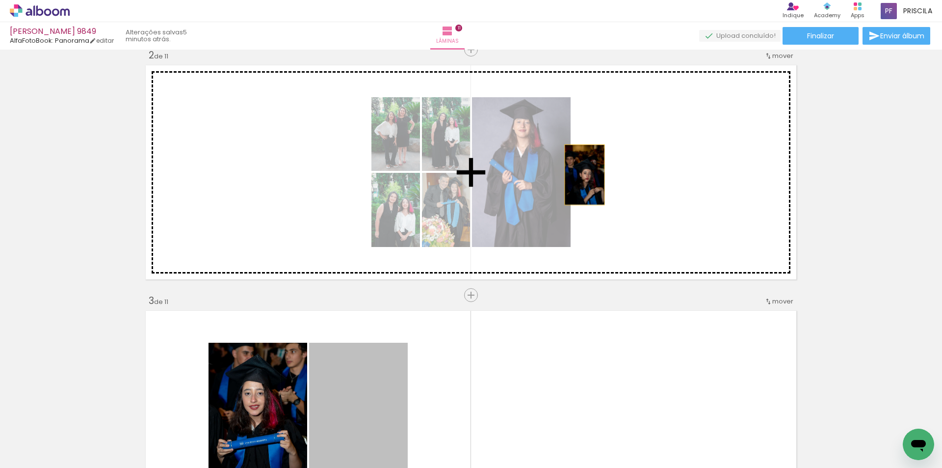
drag, startPoint x: 379, startPoint y: 381, endPoint x: 304, endPoint y: 362, distance: 77.5
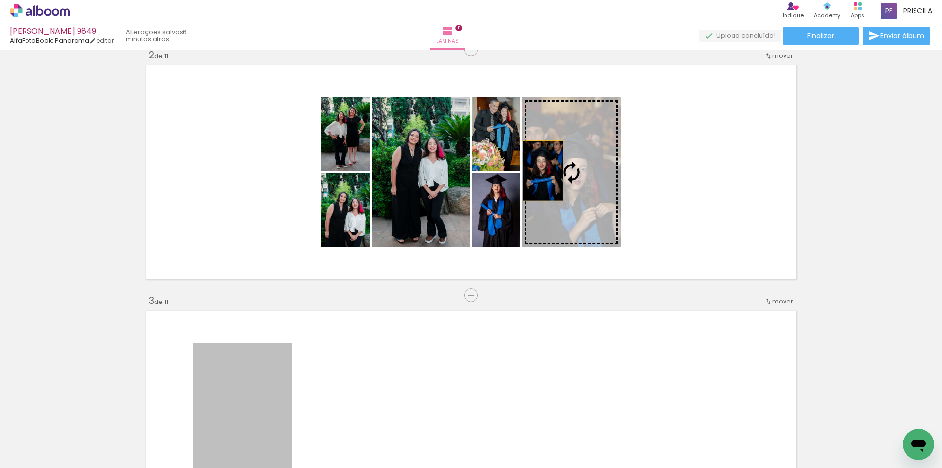
drag, startPoint x: 274, startPoint y: 392, endPoint x: 539, endPoint y: 171, distance: 345.4
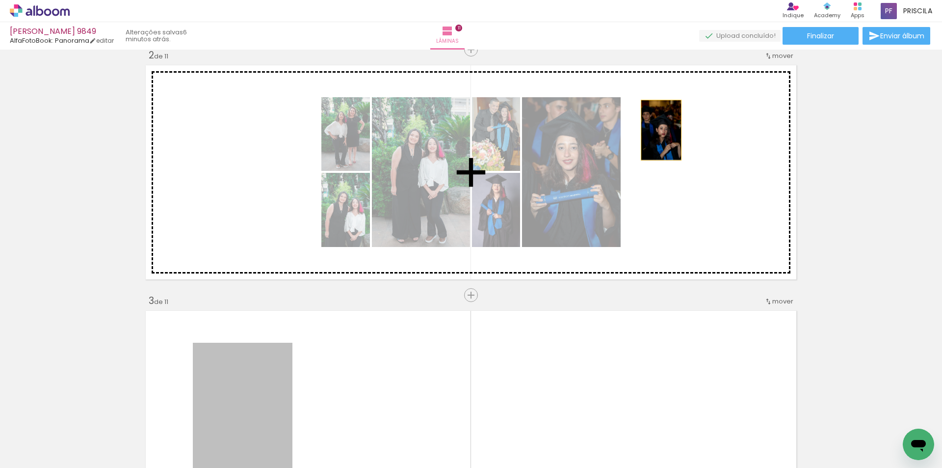
drag, startPoint x: 262, startPoint y: 370, endPoint x: 658, endPoint y: 130, distance: 463.1
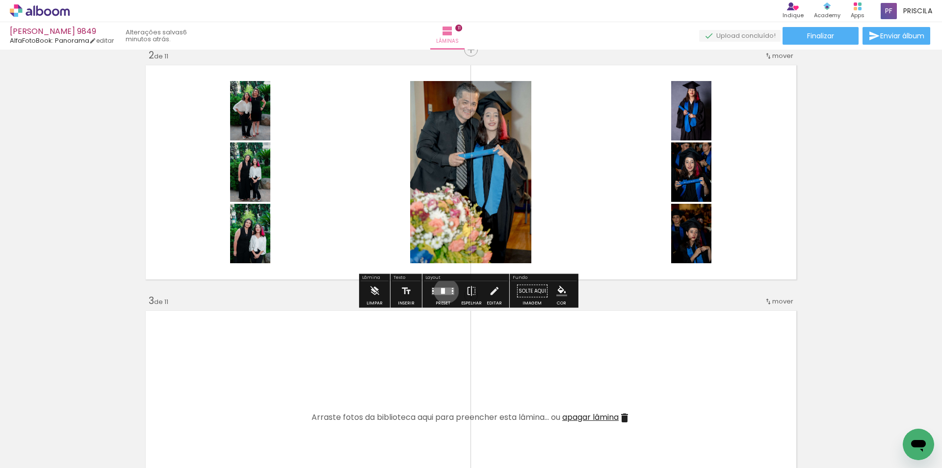
click at [444, 291] on quentale-layouter at bounding box center [443, 290] width 23 height 7
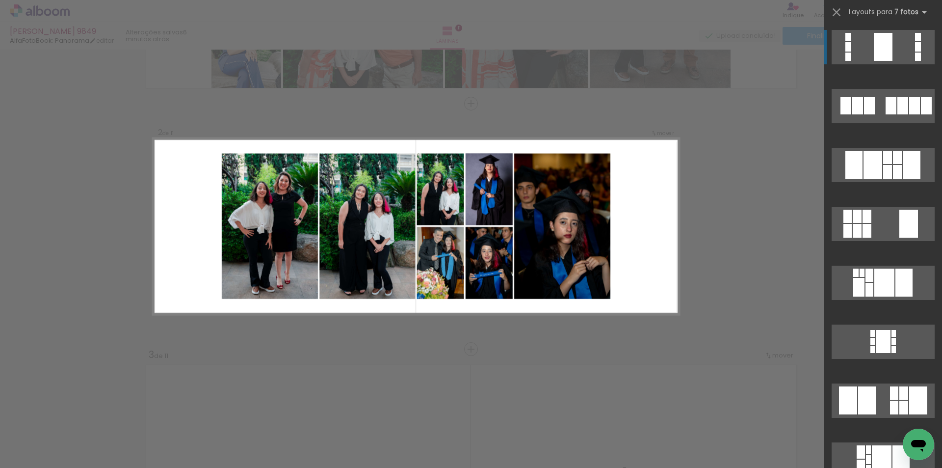
scroll to position [206, 0]
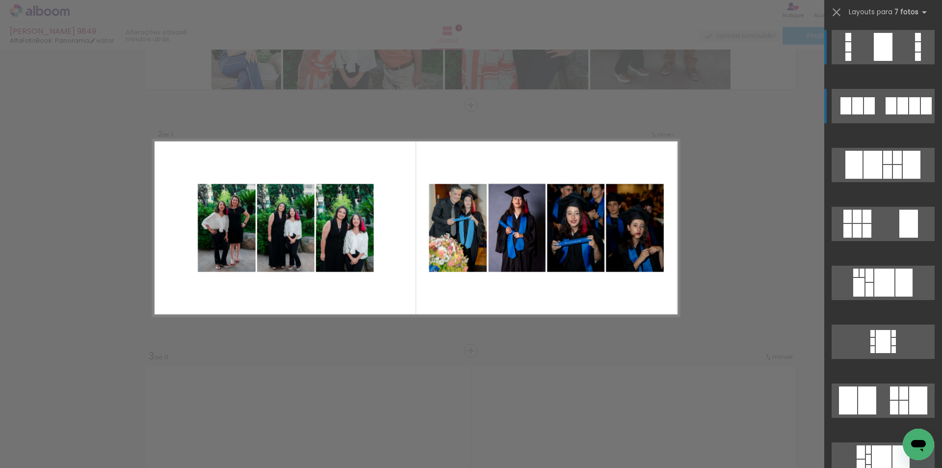
click at [893, 105] on quentale-layouter at bounding box center [883, 106] width 103 height 34
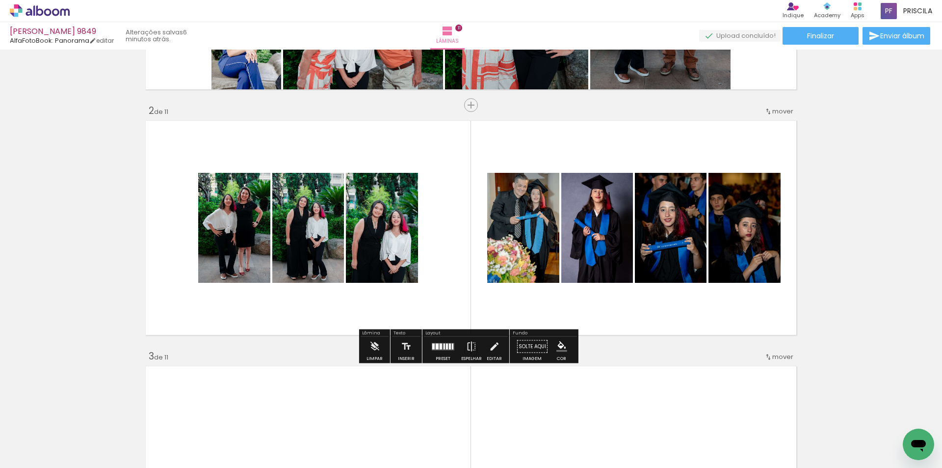
scroll to position [468, 0]
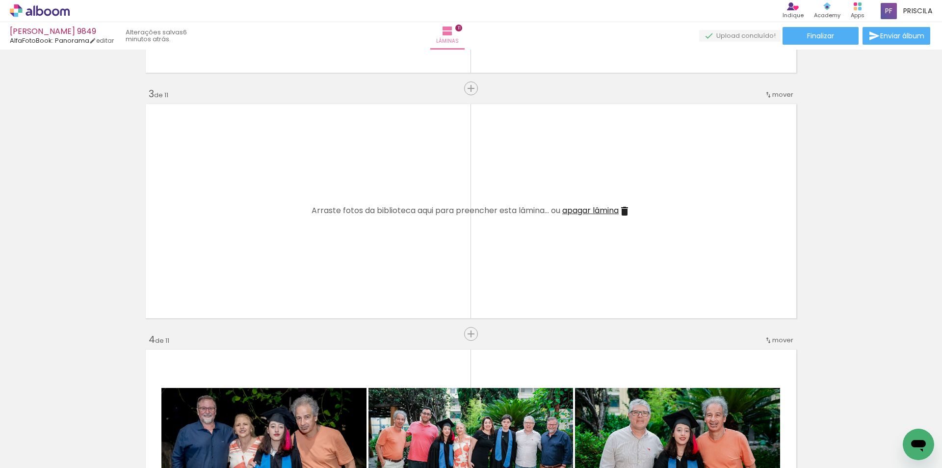
click at [592, 210] on span "apagar lâmina" at bounding box center [590, 210] width 56 height 11
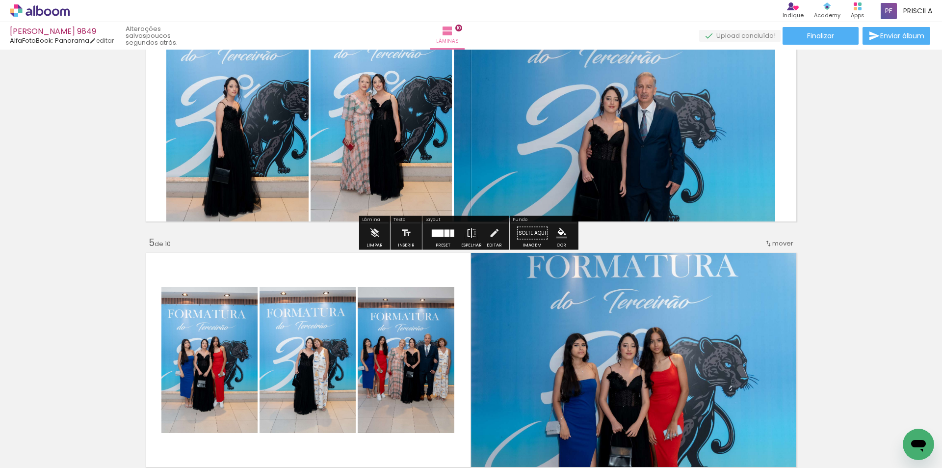
scroll to position [156, 0]
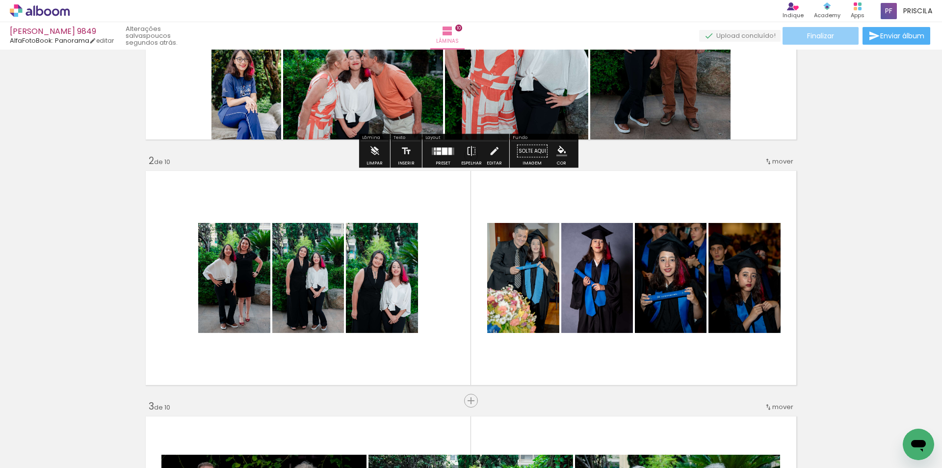
click at [814, 36] on span "Finalizar" at bounding box center [820, 35] width 27 height 7
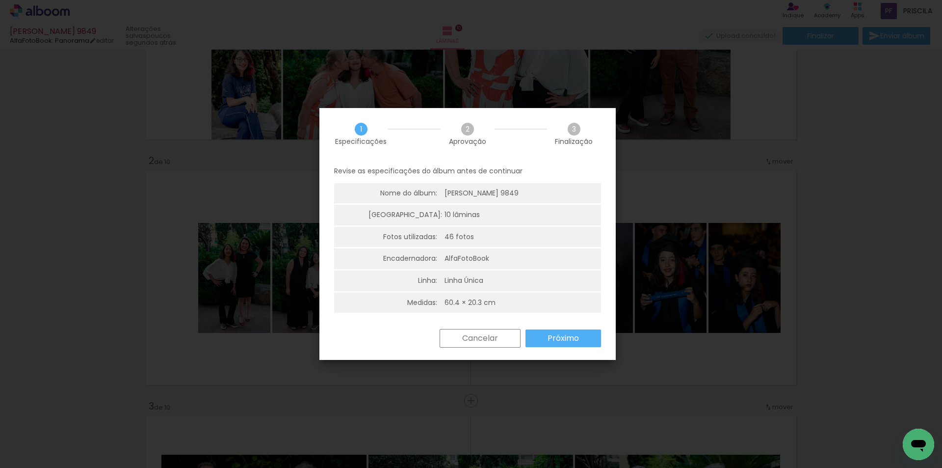
click at [0, 0] on slot "Próximo" at bounding box center [0, 0] width 0 height 0
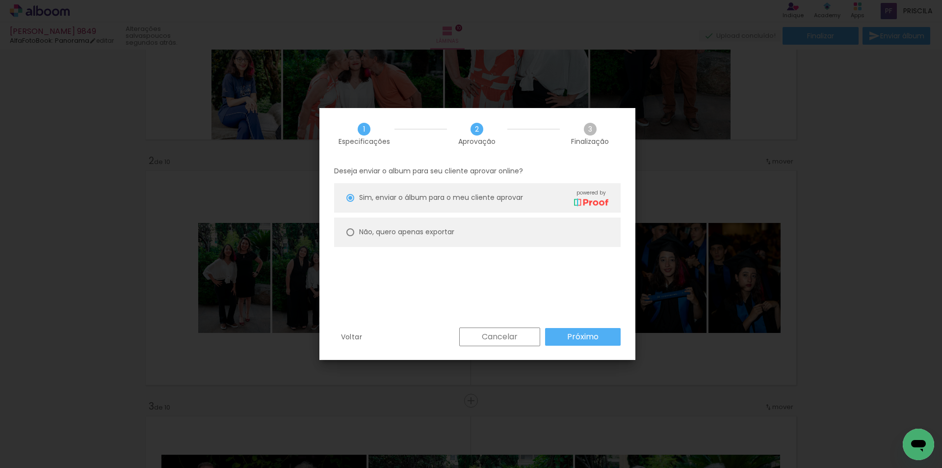
click at [501, 236] on paper-radio-button "Não, quero apenas exportar" at bounding box center [477, 231] width 287 height 29
type paper-radio-button "on"
click at [0, 0] on slot "Próximo" at bounding box center [0, 0] width 0 height 0
type input "Alta, 300 DPI"
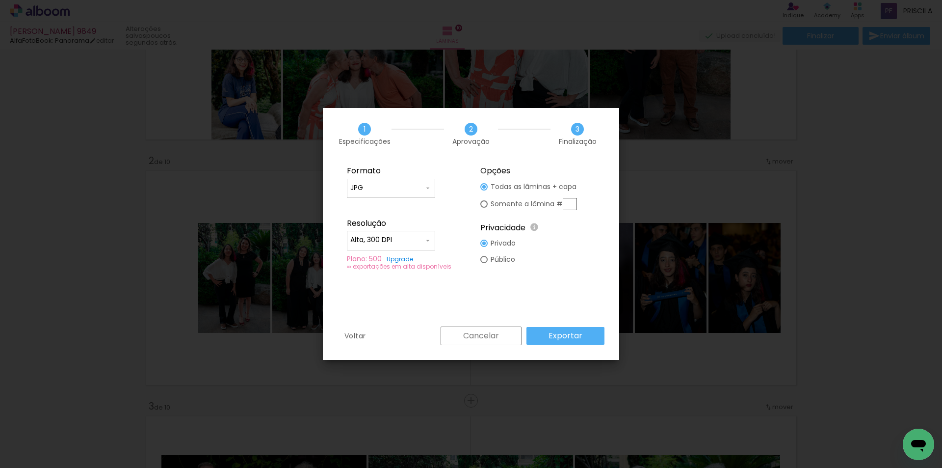
click at [0, 0] on slot "Exportar" at bounding box center [0, 0] width 0 height 0
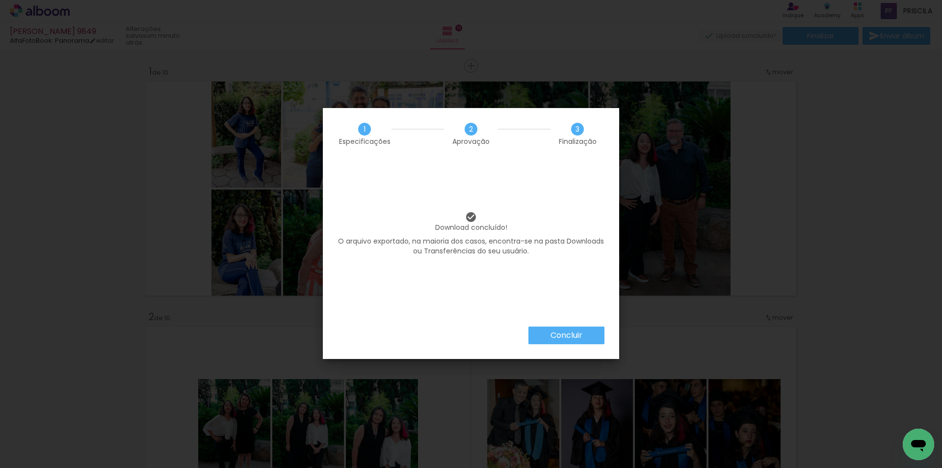
scroll to position [156, 0]
click at [576, 330] on paper-button "Concluir" at bounding box center [567, 335] width 76 height 18
click at [572, 336] on body "link( href="../../bower_components/polymer/polymer.html" rel="import" ) picture…" at bounding box center [471, 234] width 942 height 468
